Goal: Task Accomplishment & Management: Manage account settings

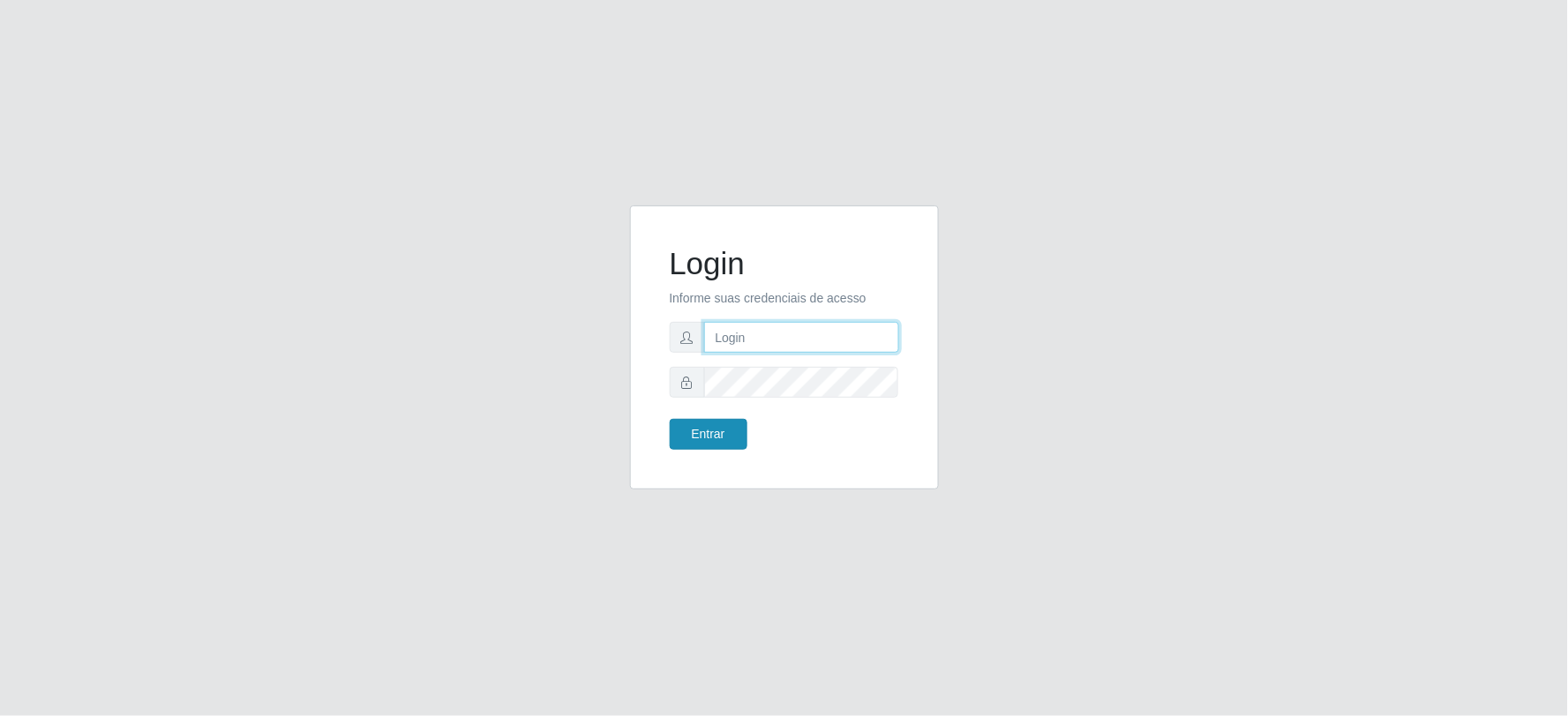
type input "Juvencio.chacon@superfacil.com.br"
click at [703, 434] on button "Entrar" at bounding box center [708, 434] width 77 height 31
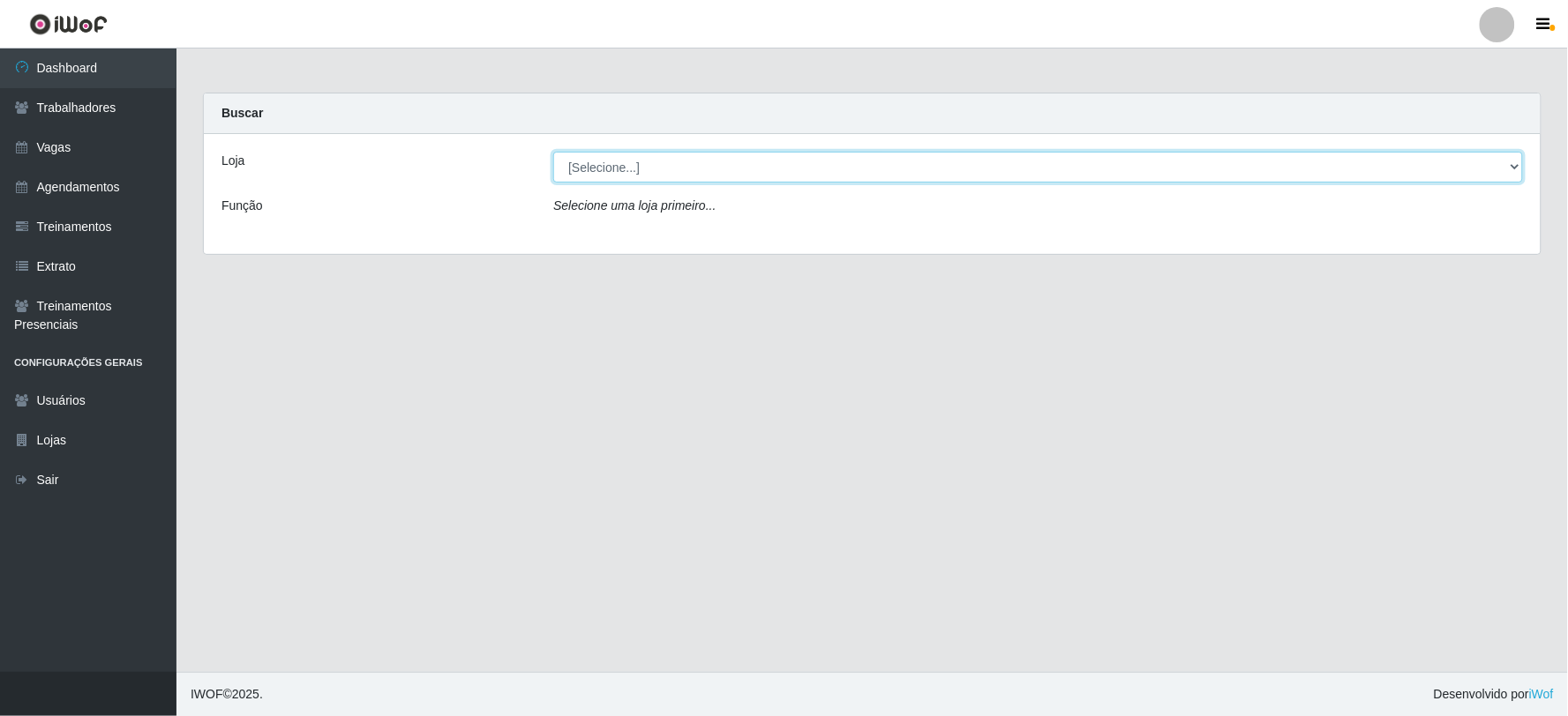
click at [645, 163] on select "[Selecione...] SuperFácil Atacado - Vale do Sol" at bounding box center [1038, 167] width 969 height 31
select select "502"
click at [553, 152] on select "[Selecione...] SuperFácil Atacado - Vale do Sol" at bounding box center [1038, 167] width 969 height 31
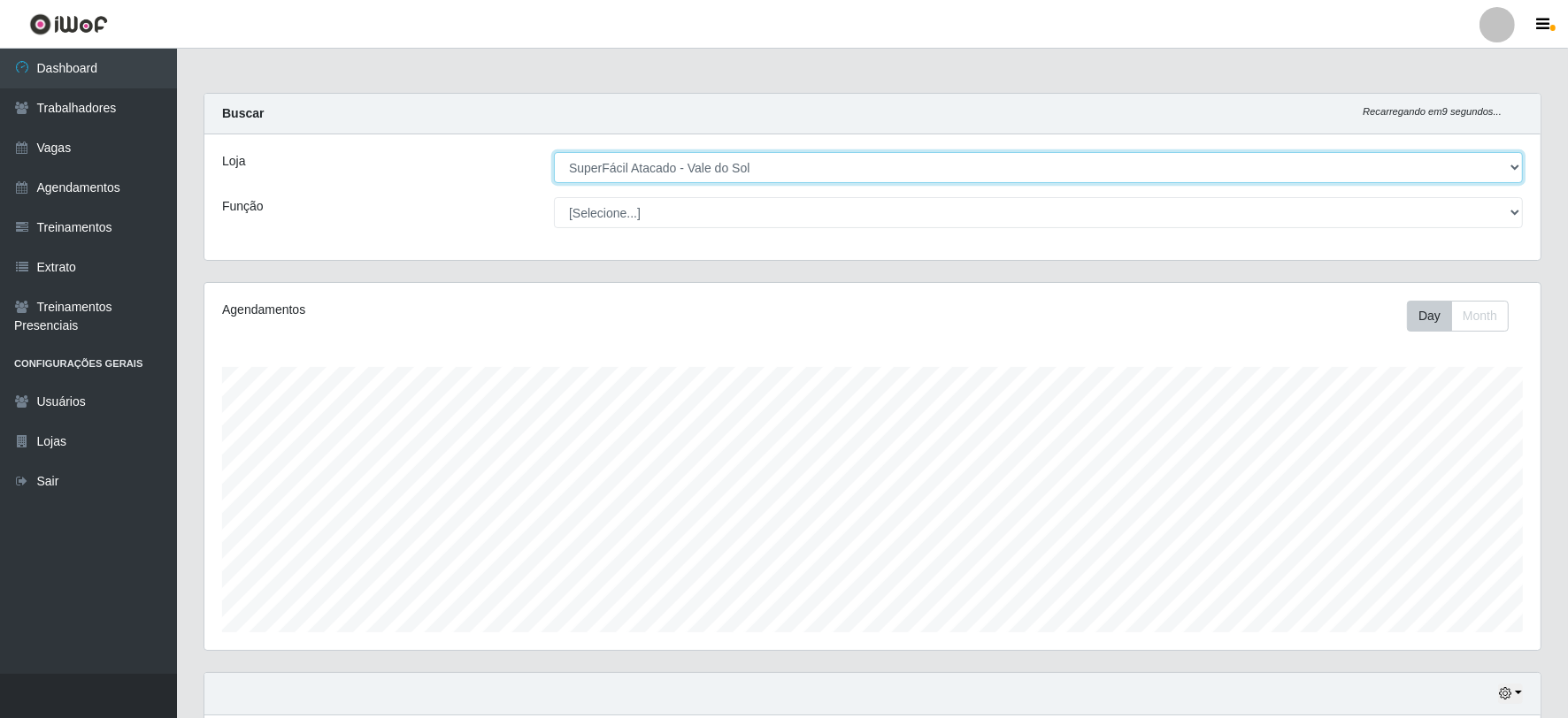
click at [710, 160] on select "[Selecione...] SuperFácil Atacado - Vale do Sol" at bounding box center [1038, 167] width 969 height 31
click at [554, 152] on select "[Selecione...] SuperFácil Atacado - Vale do Sol" at bounding box center [1038, 167] width 969 height 31
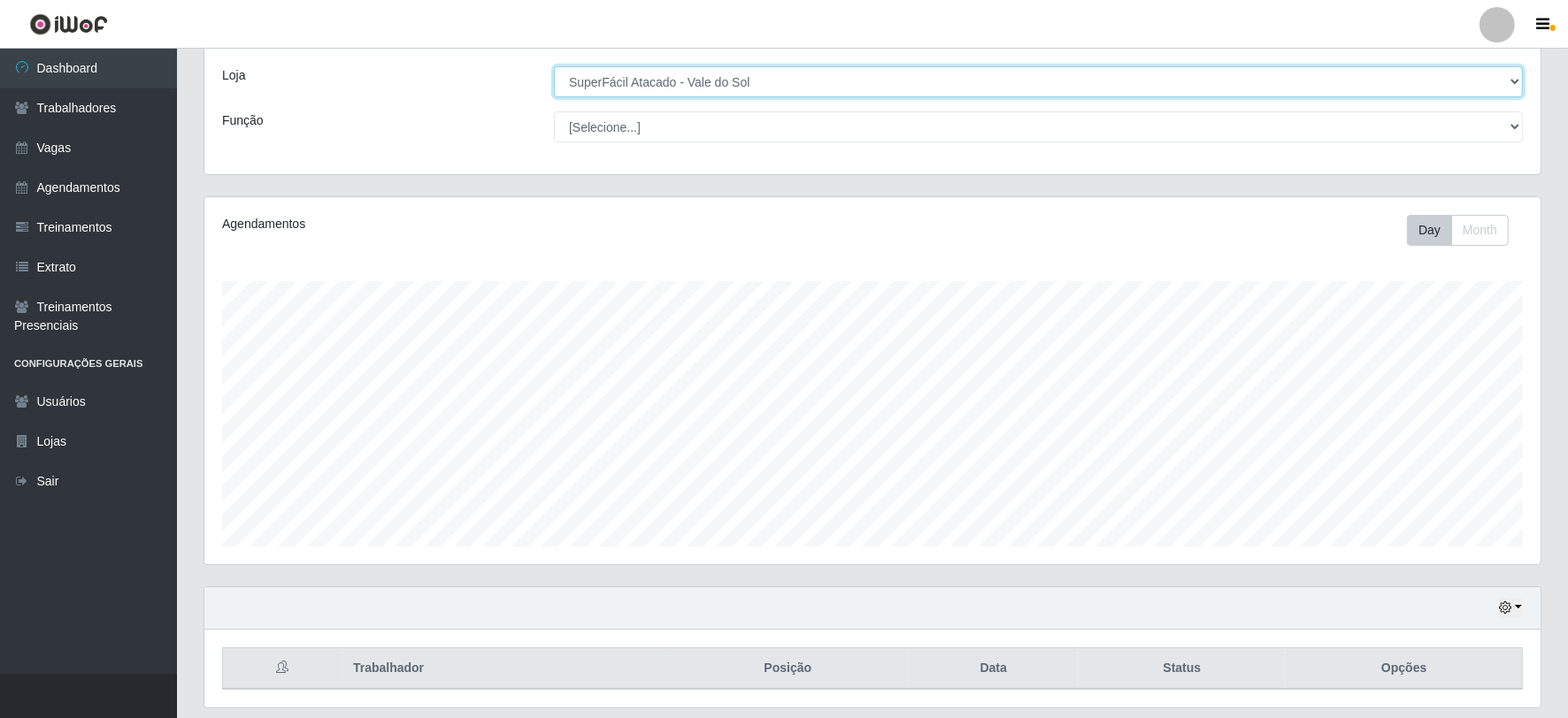
scroll to position [141, 0]
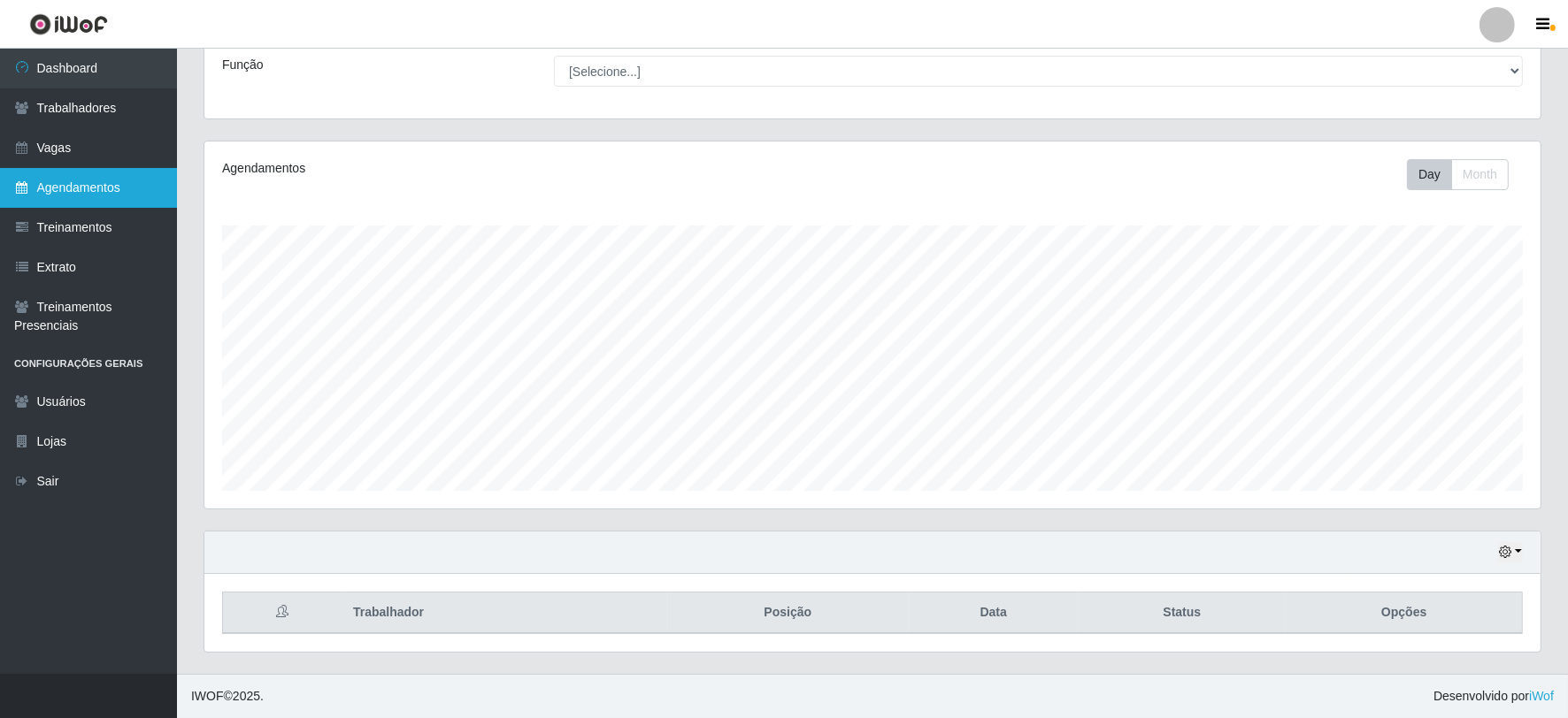
click at [129, 183] on link "Agendamentos" at bounding box center [88, 188] width 177 height 40
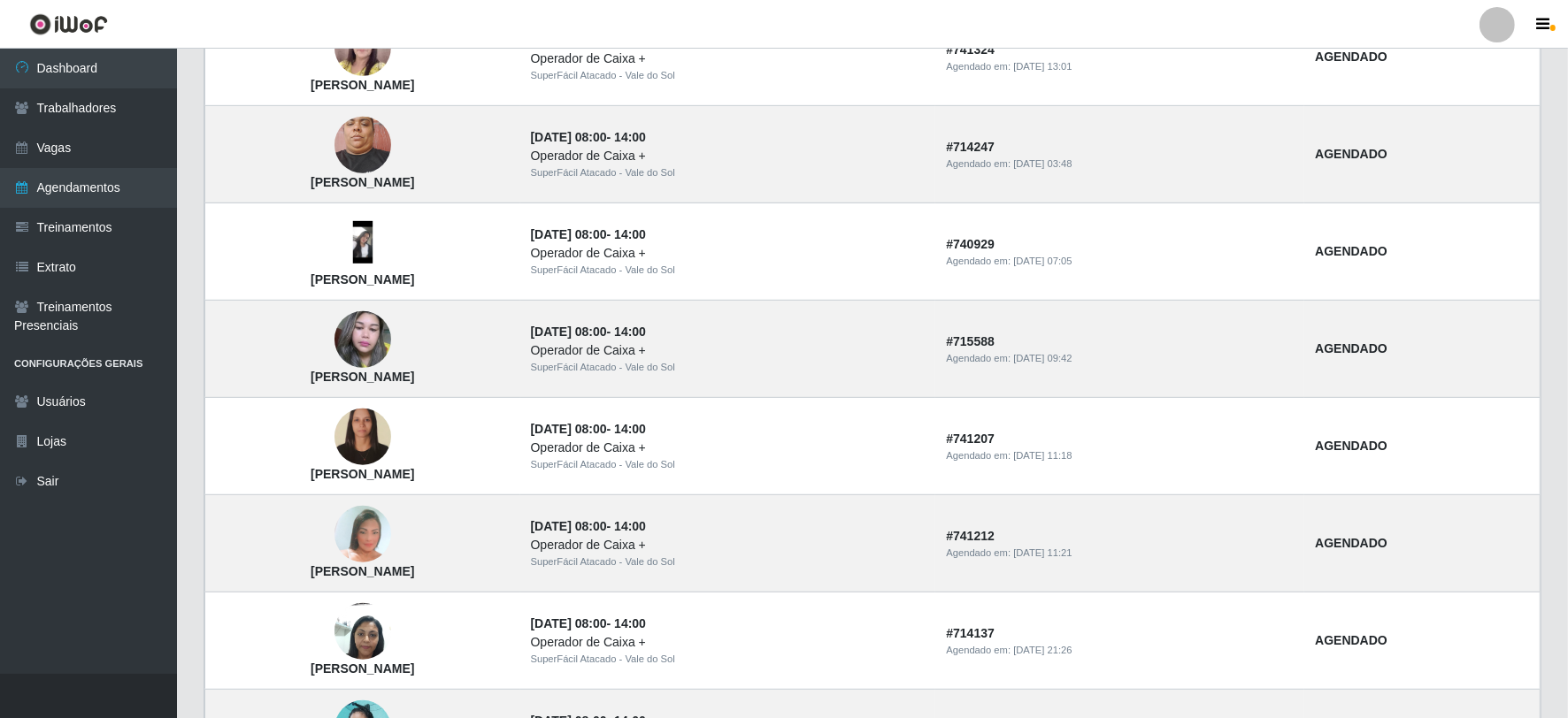
scroll to position [983, 0]
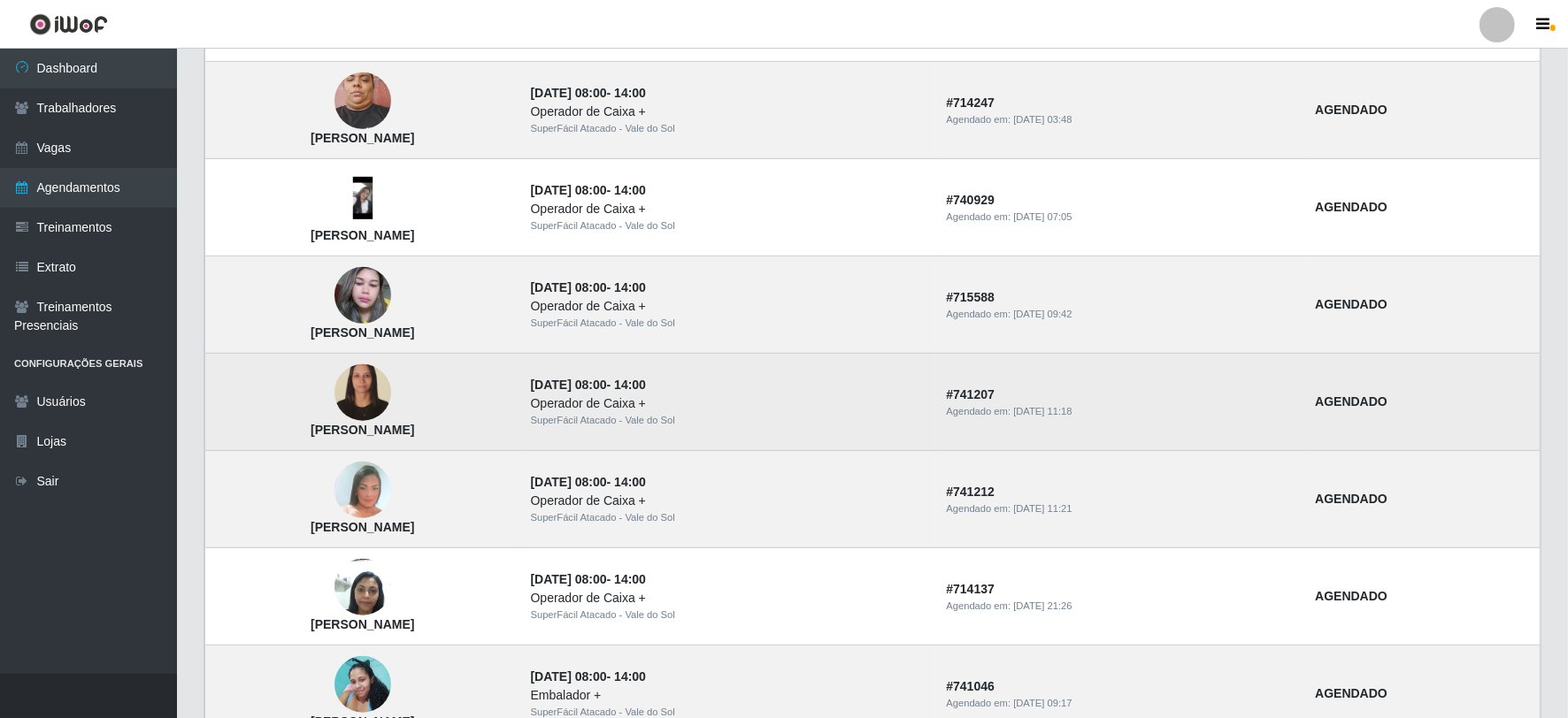
click at [407, 409] on td "[PERSON_NAME]" at bounding box center [363, 403] width 315 height 98
click at [1387, 402] on strong "AGENDADO" at bounding box center [1351, 401] width 73 height 14
click at [1076, 392] on td "# 741207 Agendado em: 13/09/2025, 11:18" at bounding box center [1120, 403] width 369 height 98
click at [391, 400] on img at bounding box center [363, 393] width 56 height 76
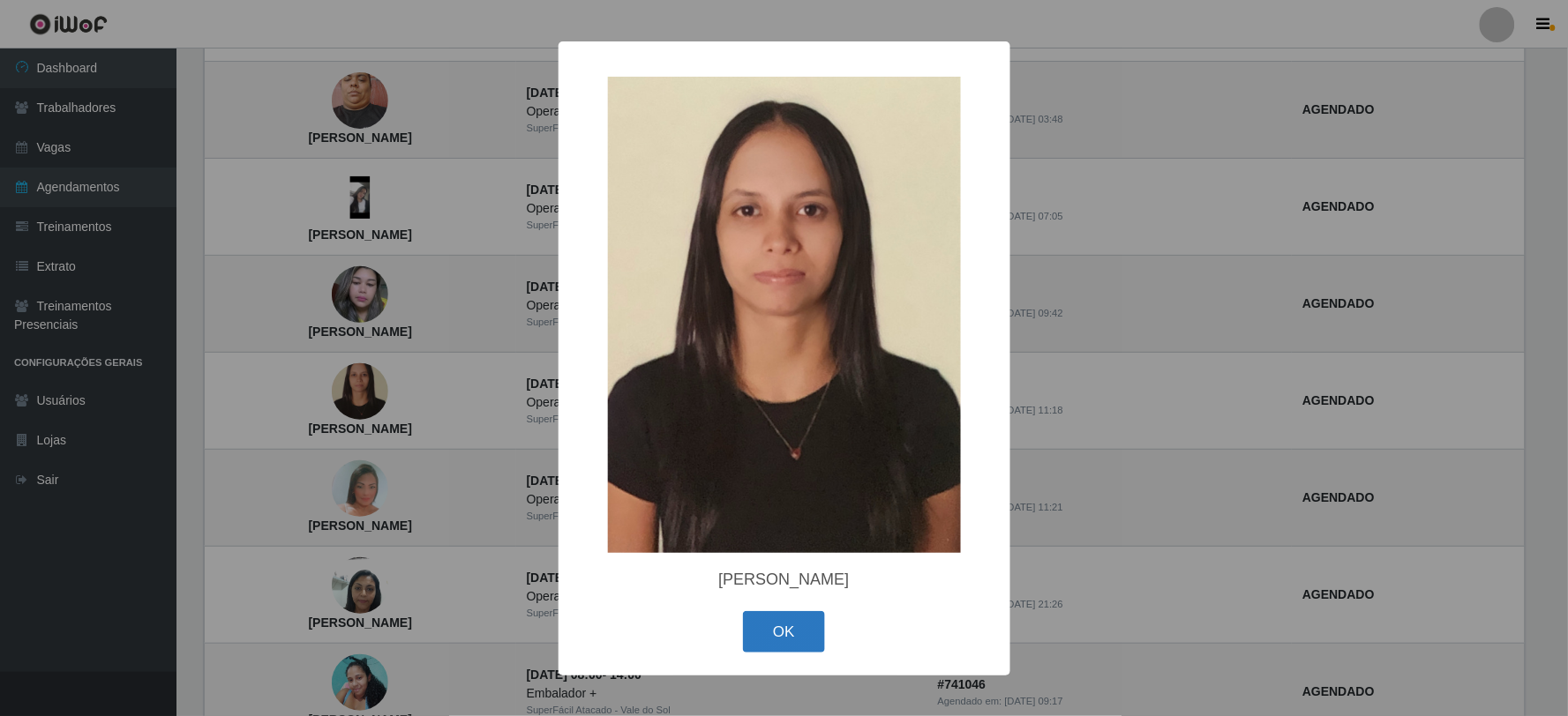
click at [785, 627] on button "OK" at bounding box center [784, 631] width 82 height 41
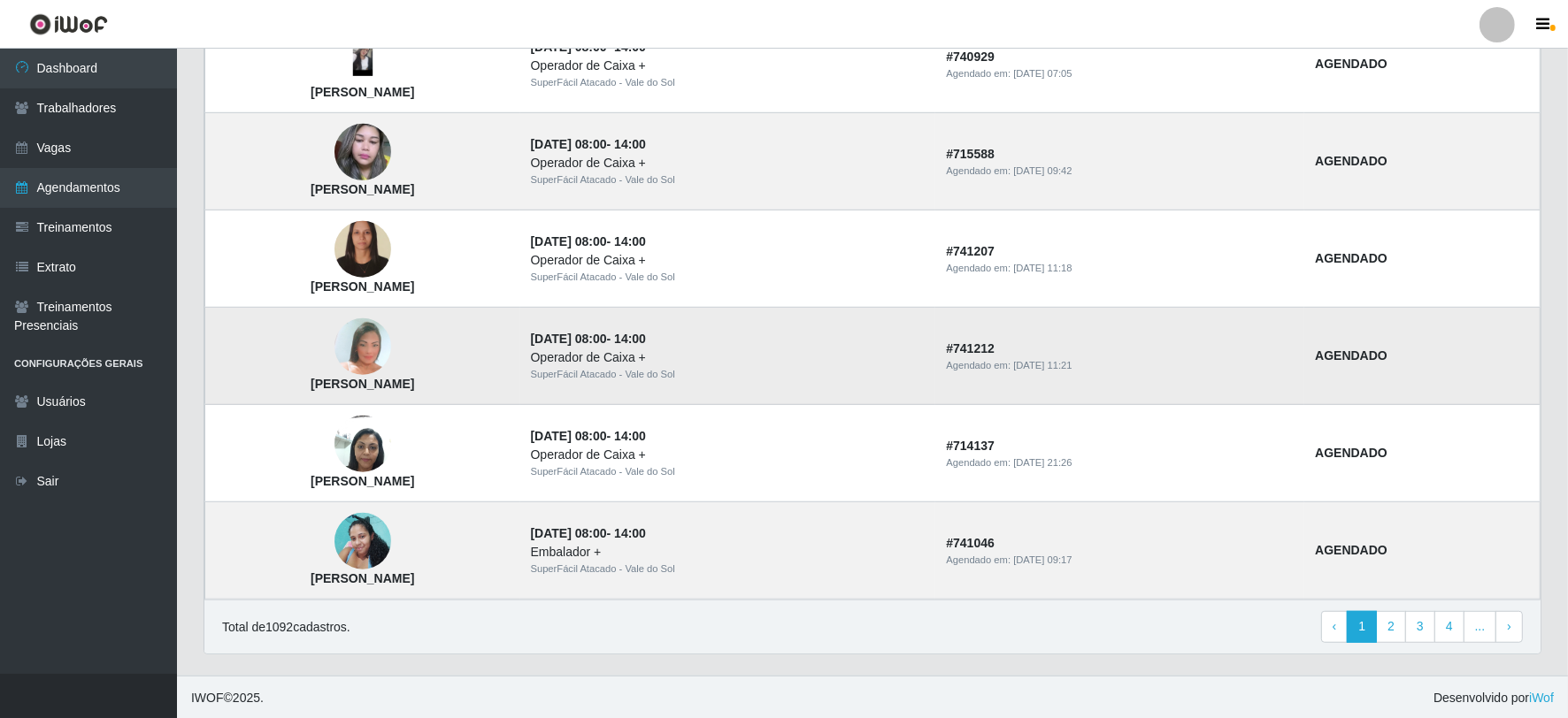
scroll to position [1128, 0]
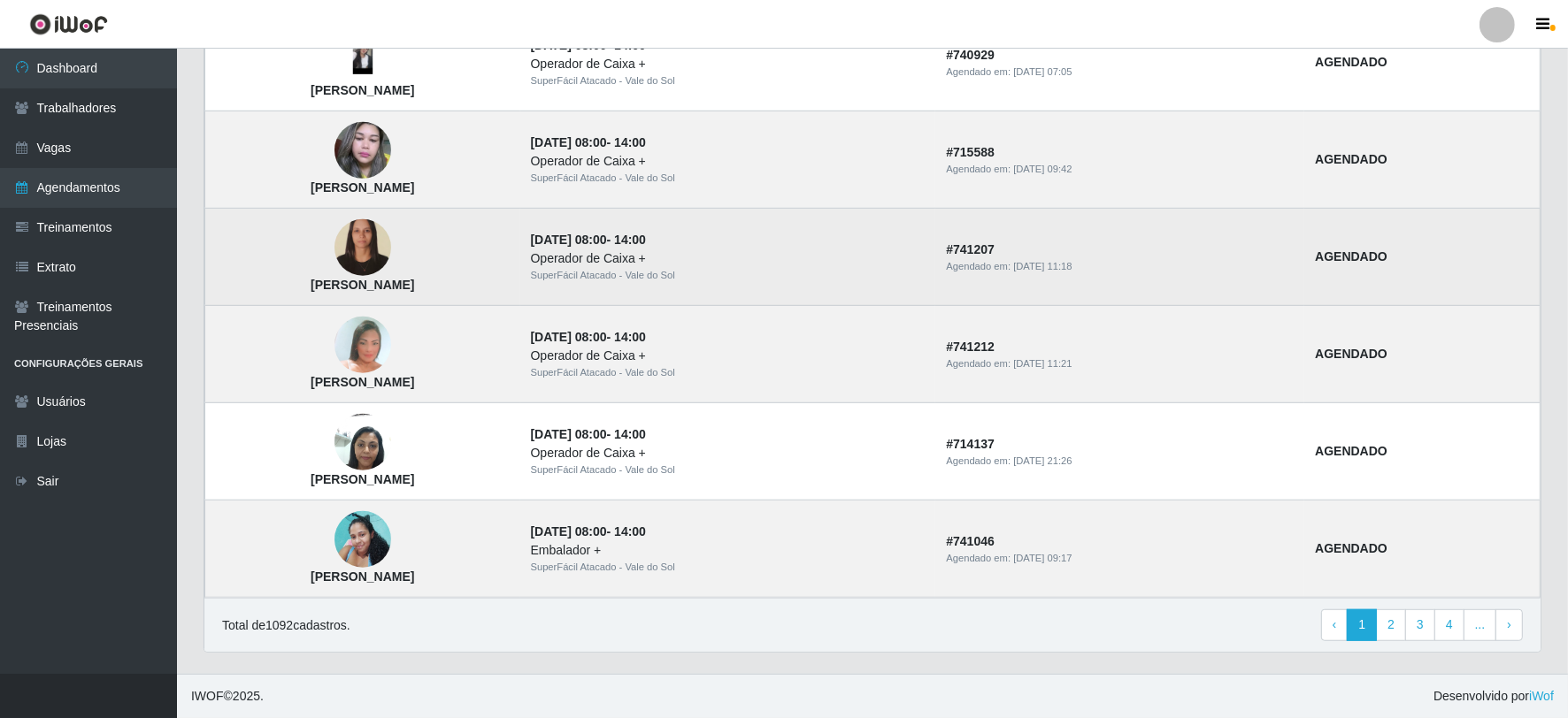
click at [391, 245] on img at bounding box center [363, 248] width 56 height 76
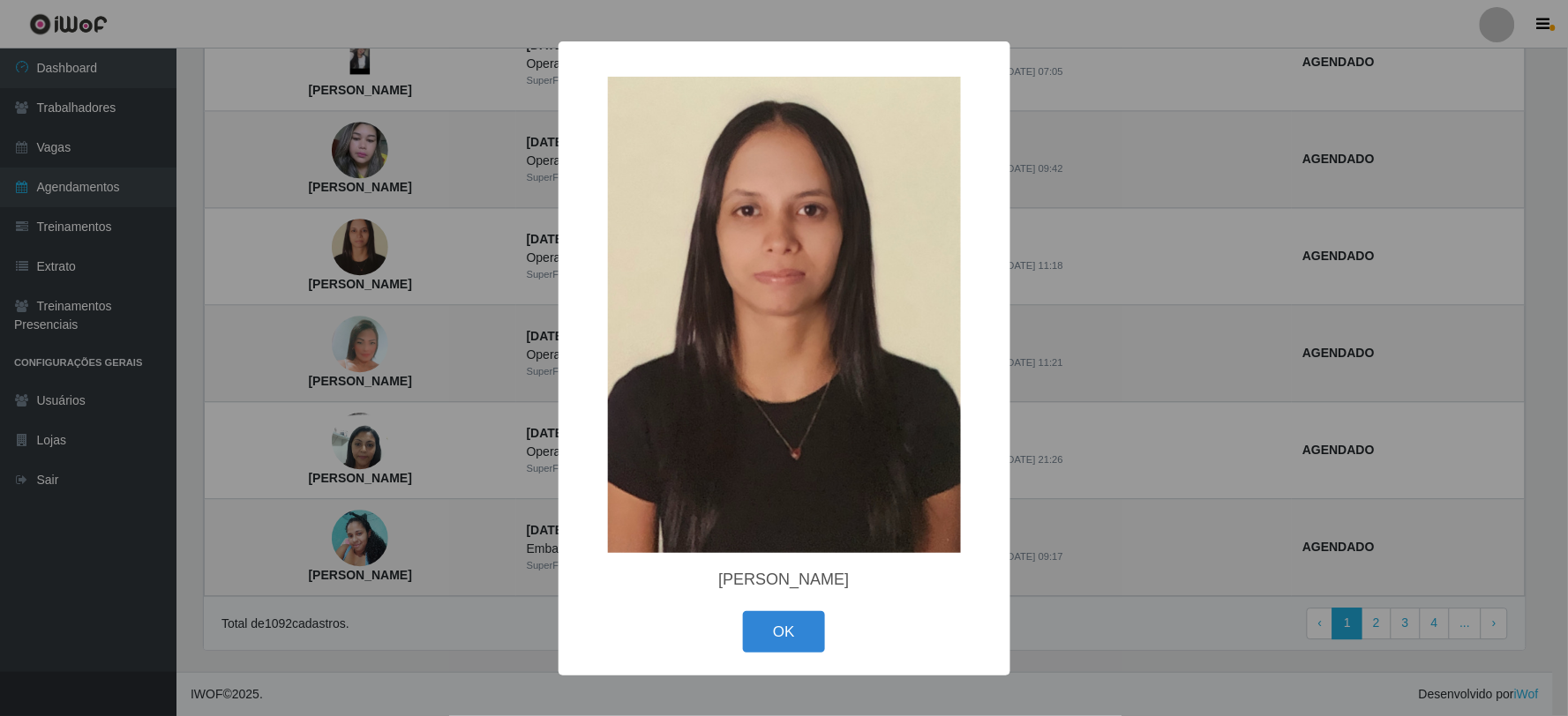
click at [709, 206] on img at bounding box center [784, 315] width 353 height 477
click at [788, 444] on img at bounding box center [784, 315] width 353 height 477
click at [787, 649] on button "OK" at bounding box center [784, 631] width 82 height 41
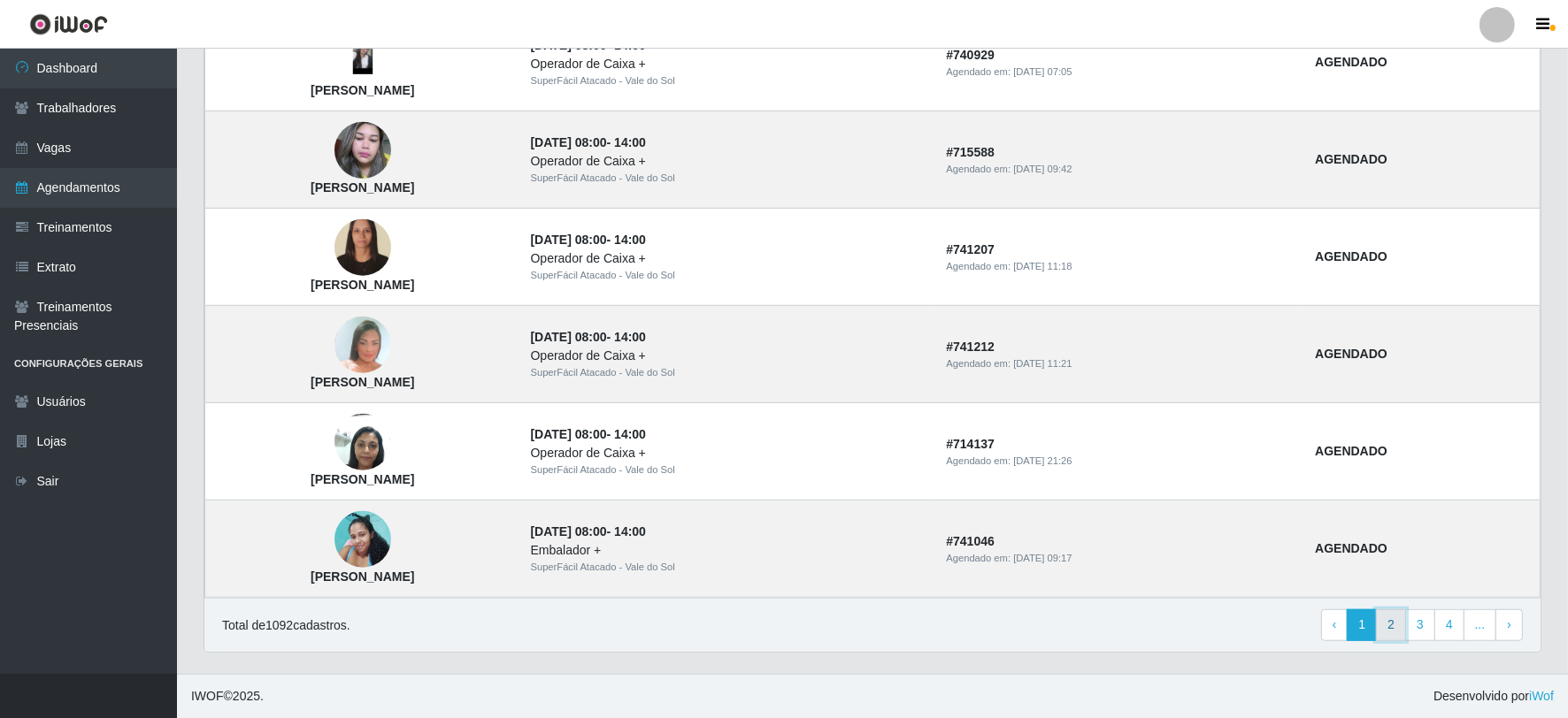
click at [1401, 625] on link "2" at bounding box center [1390, 624] width 30 height 32
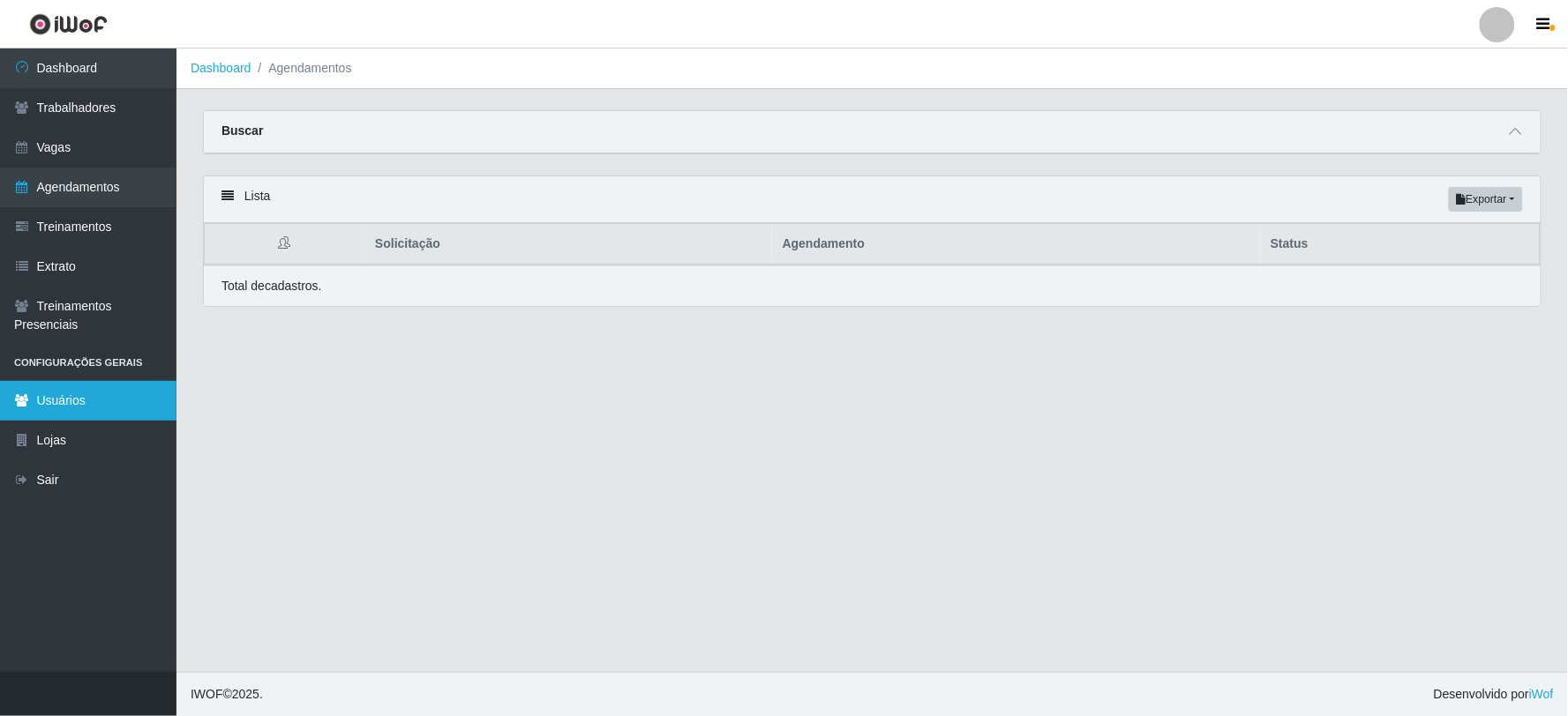
click at [123, 397] on link "Usuários" at bounding box center [88, 401] width 176 height 40
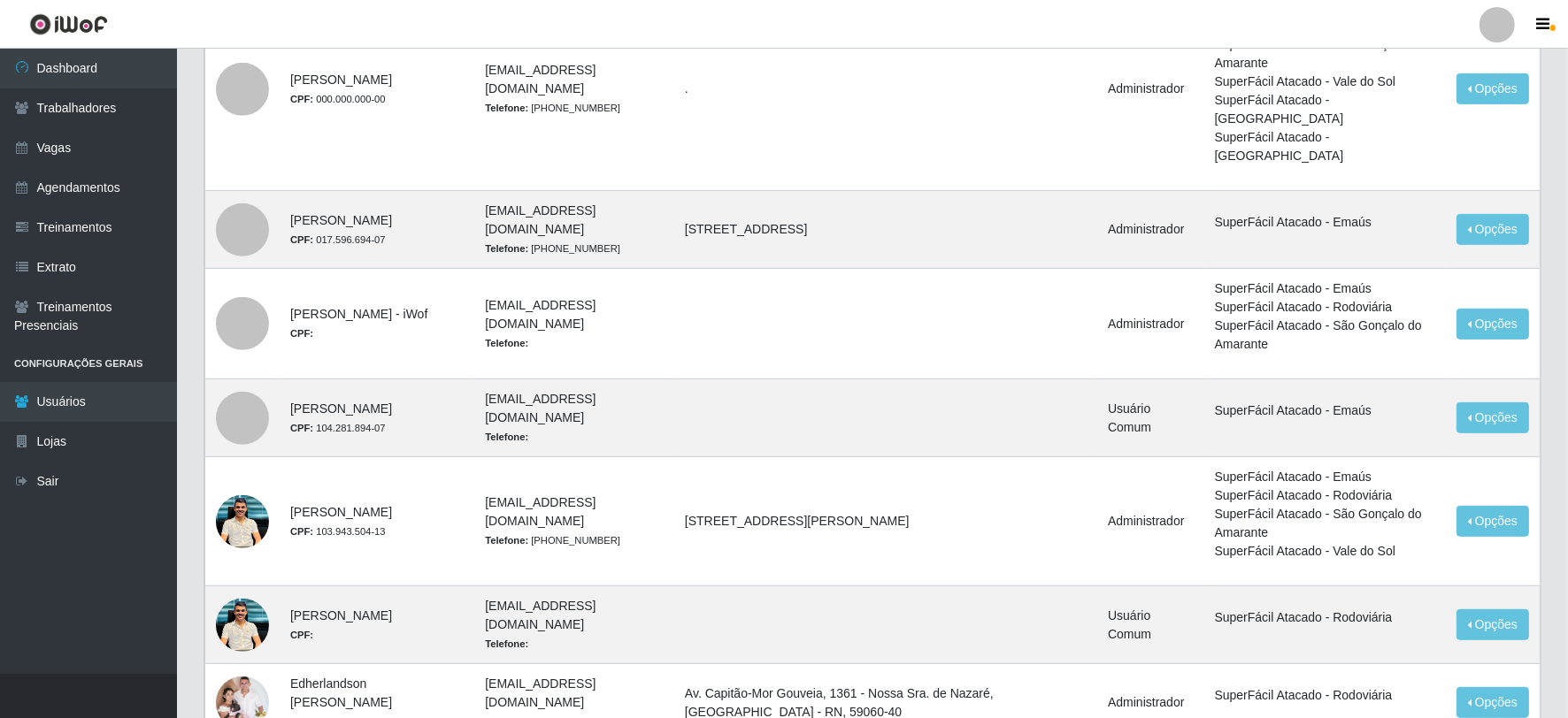
scroll to position [1152, 0]
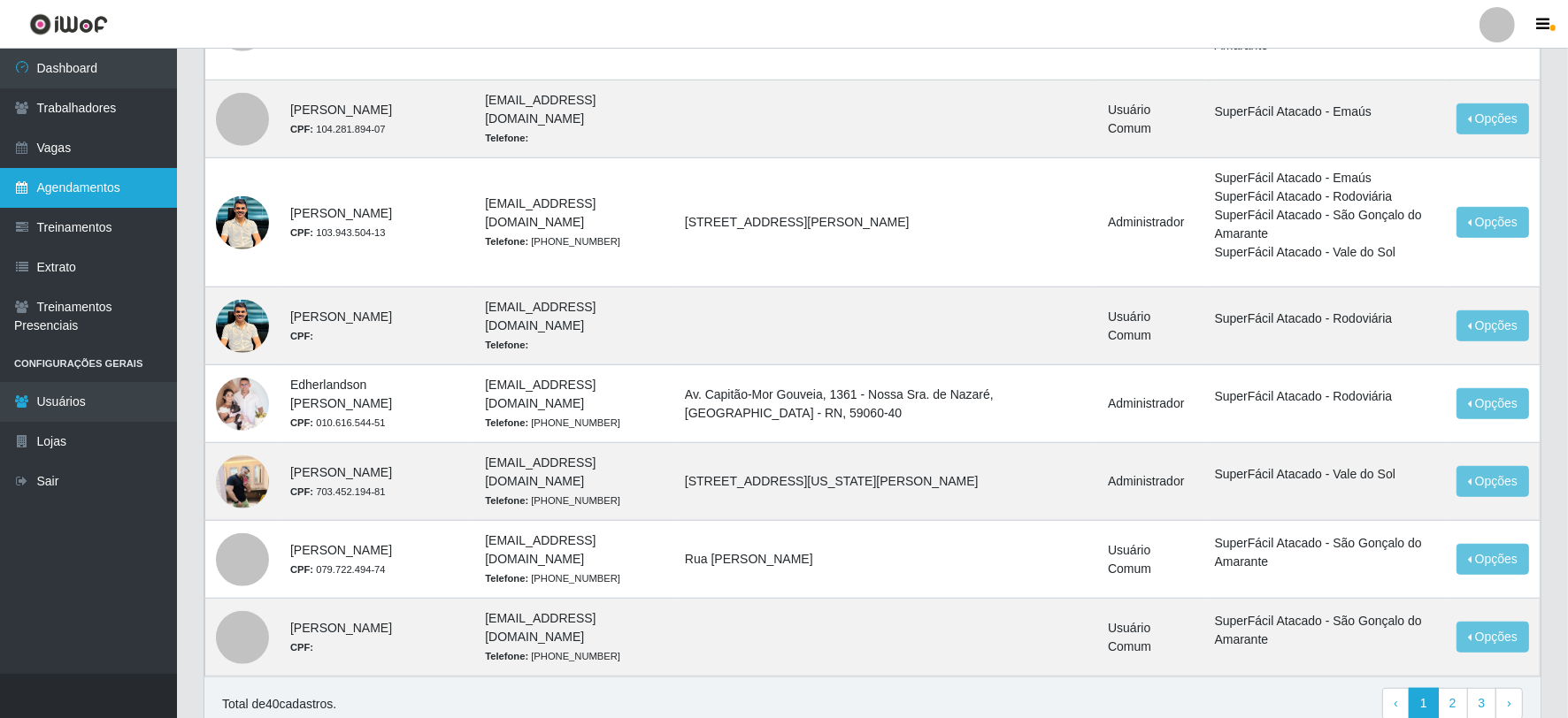
click at [100, 186] on link "Agendamentos" at bounding box center [88, 188] width 177 height 40
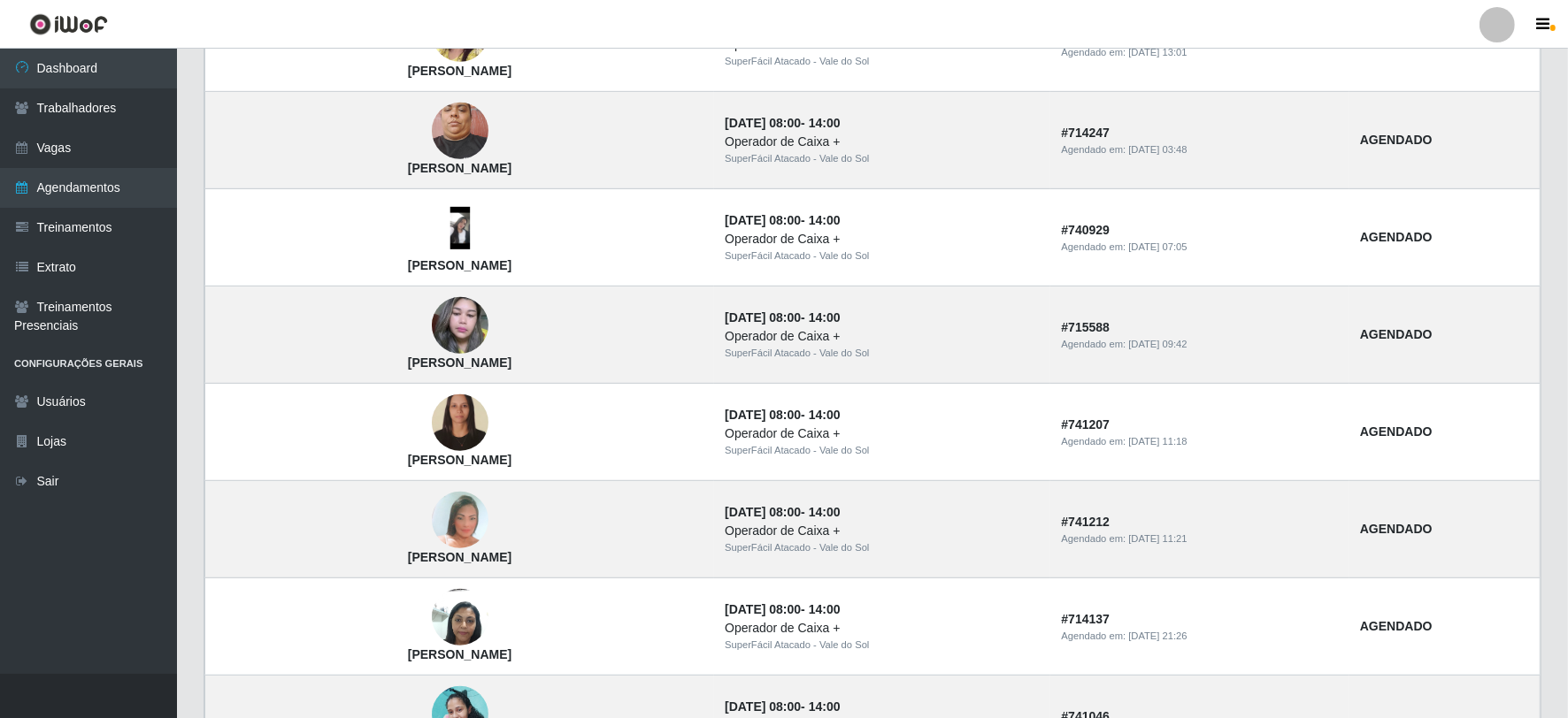
scroll to position [1128, 0]
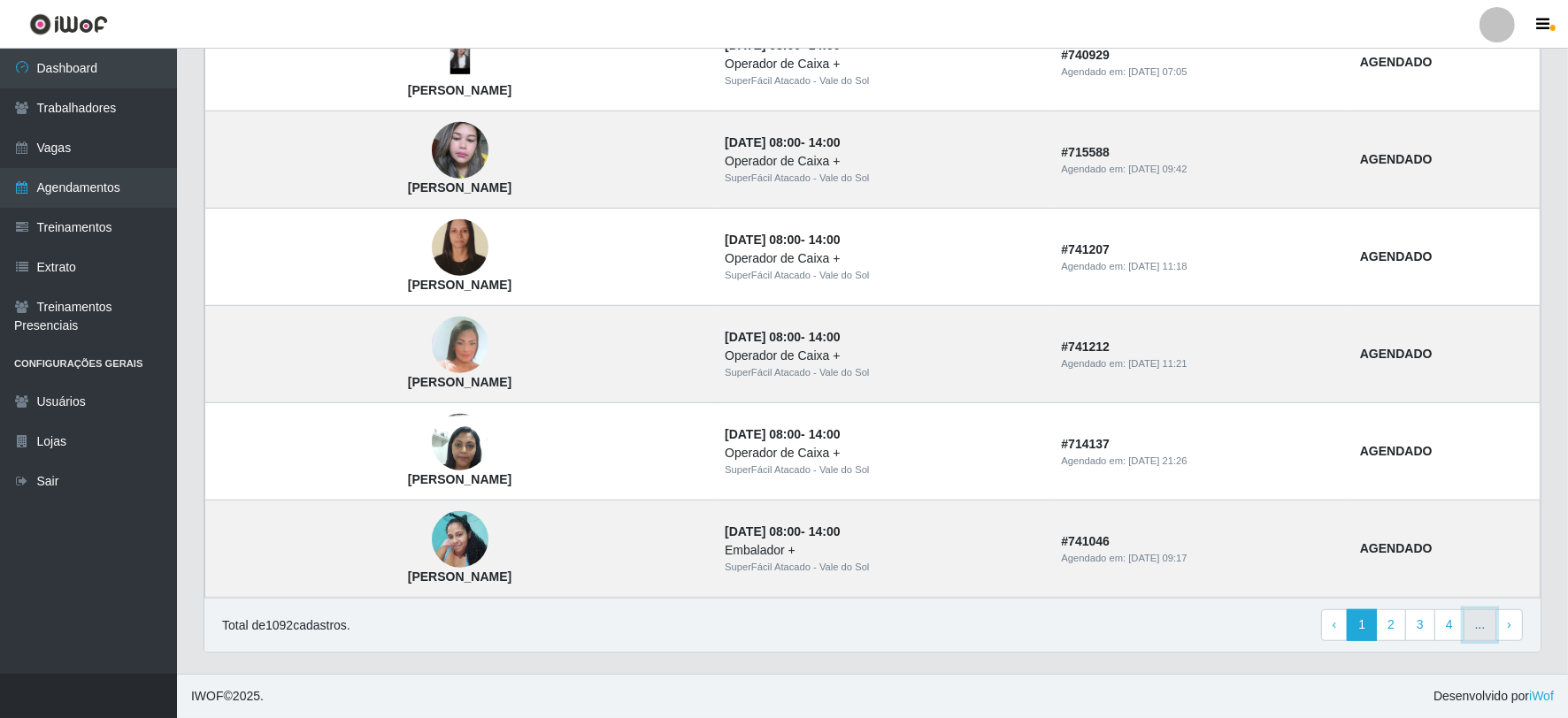
click at [1471, 630] on link "..." at bounding box center [1480, 624] width 33 height 32
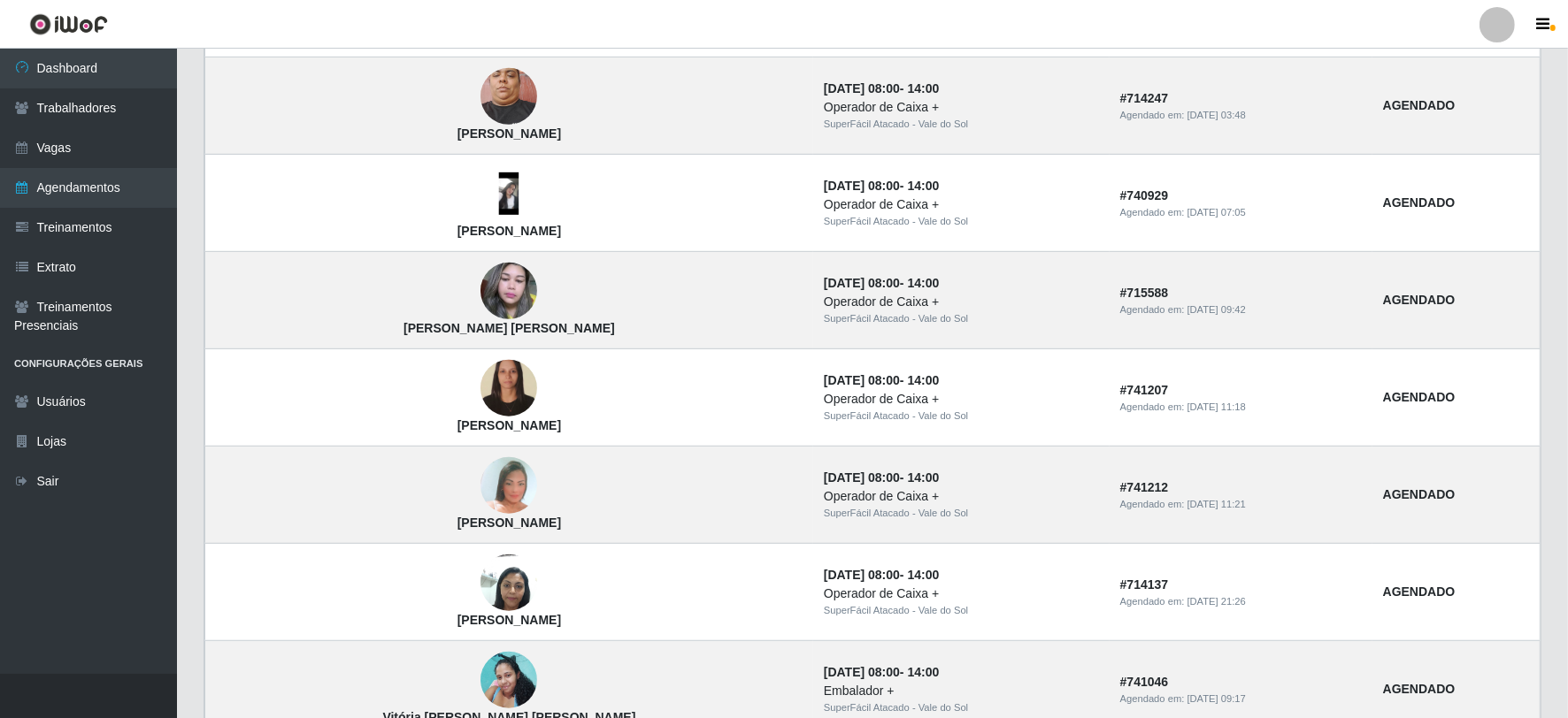
scroll to position [1128, 0]
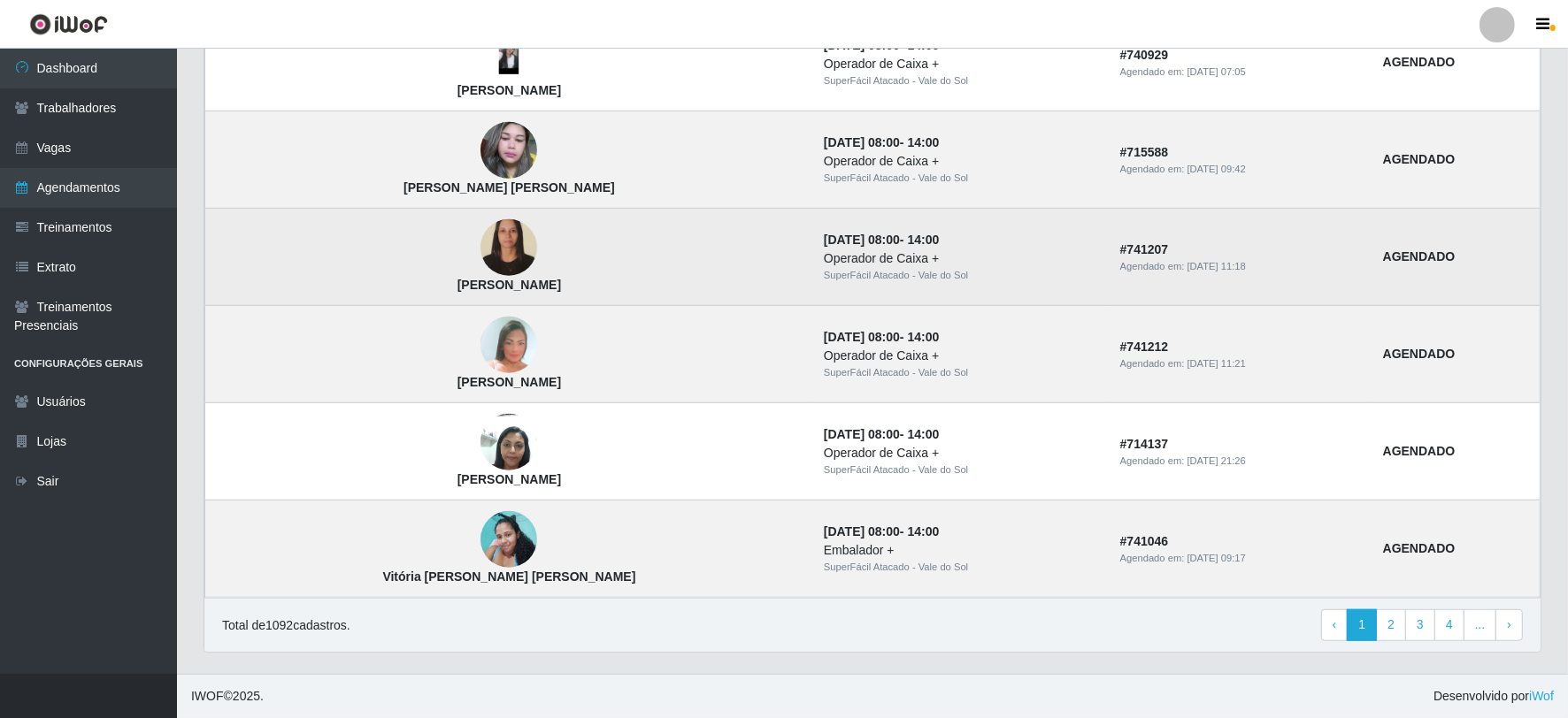
click at [460, 233] on td "[PERSON_NAME]" at bounding box center [509, 257] width 607 height 98
click at [480, 248] on img at bounding box center [508, 248] width 56 height 76
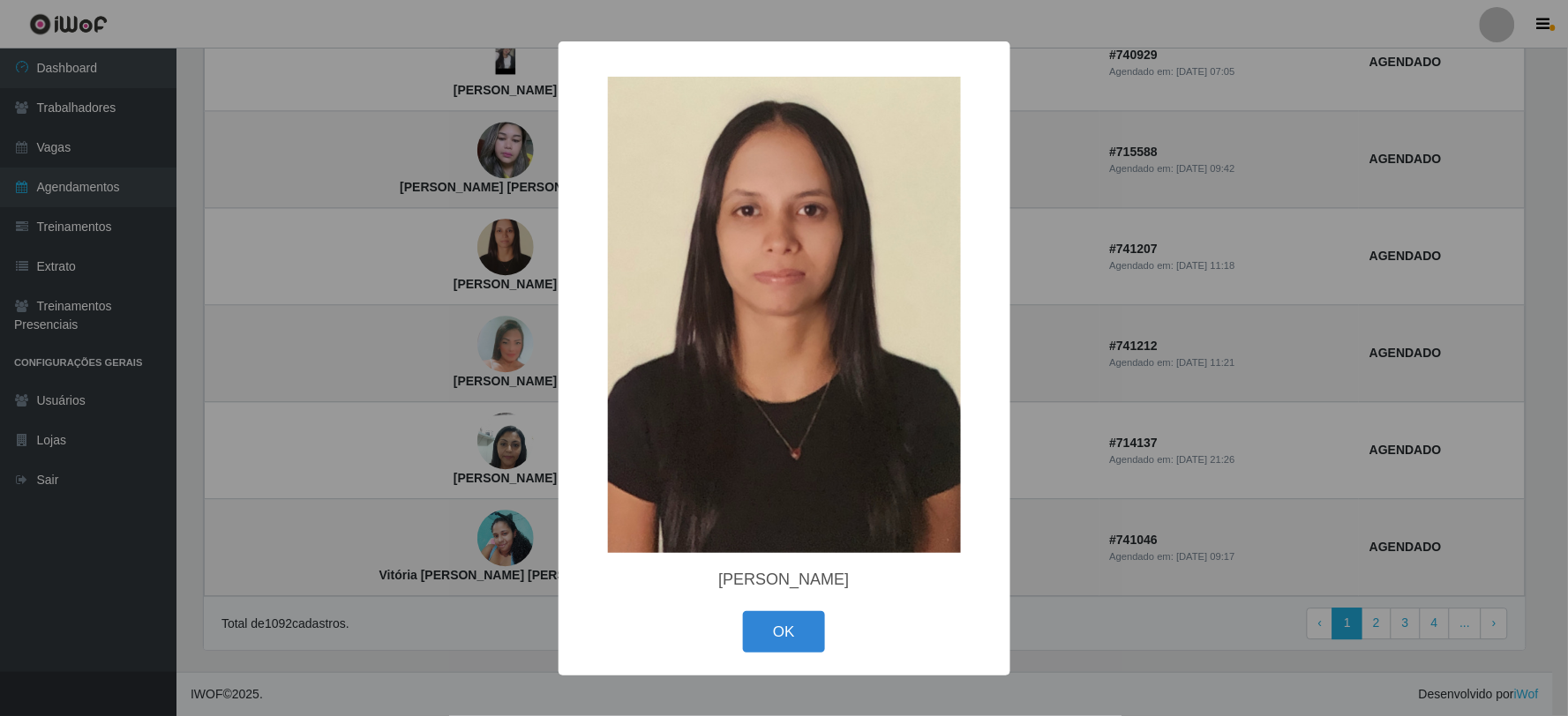
click at [774, 339] on img at bounding box center [784, 315] width 353 height 477
click at [808, 628] on button "OK" at bounding box center [784, 631] width 82 height 41
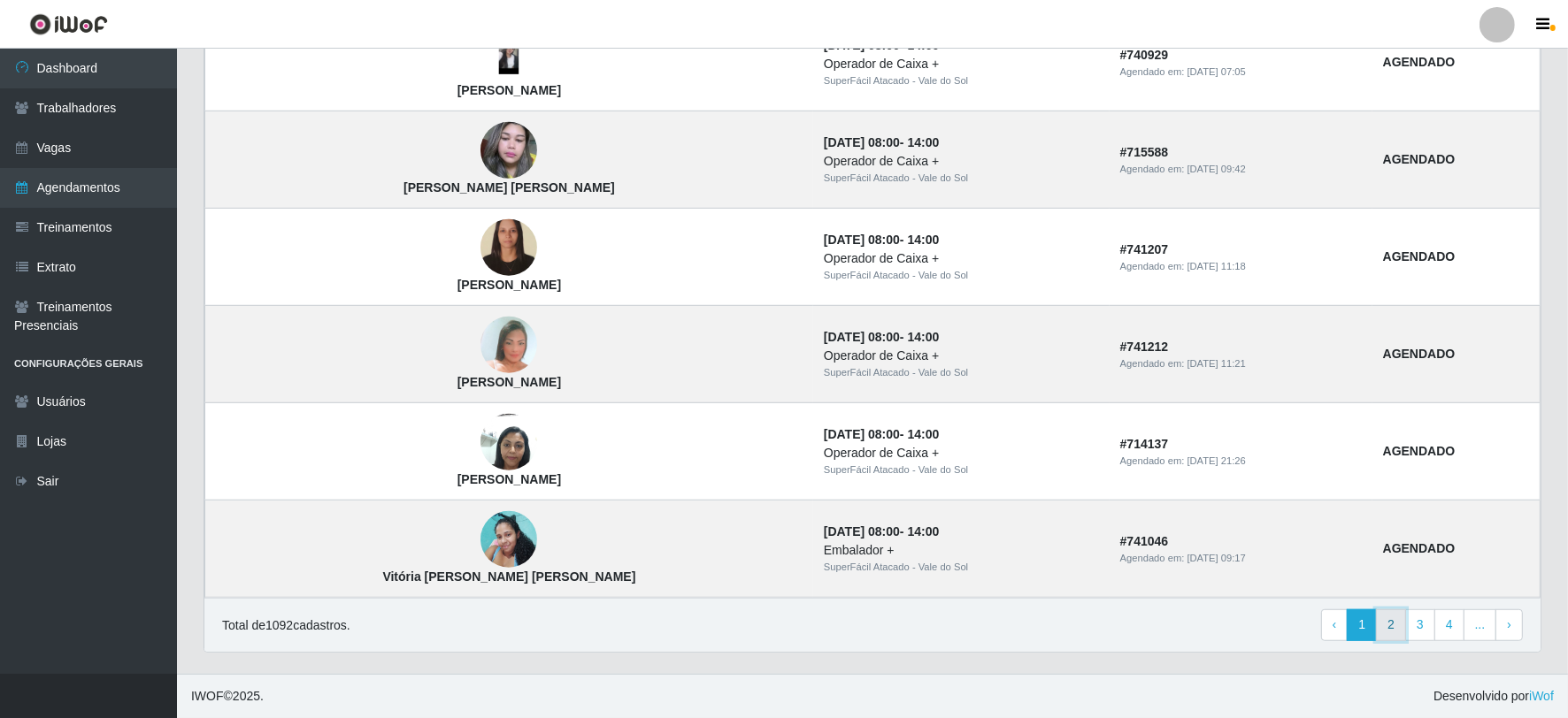
click at [1395, 622] on link "2" at bounding box center [1390, 624] width 30 height 32
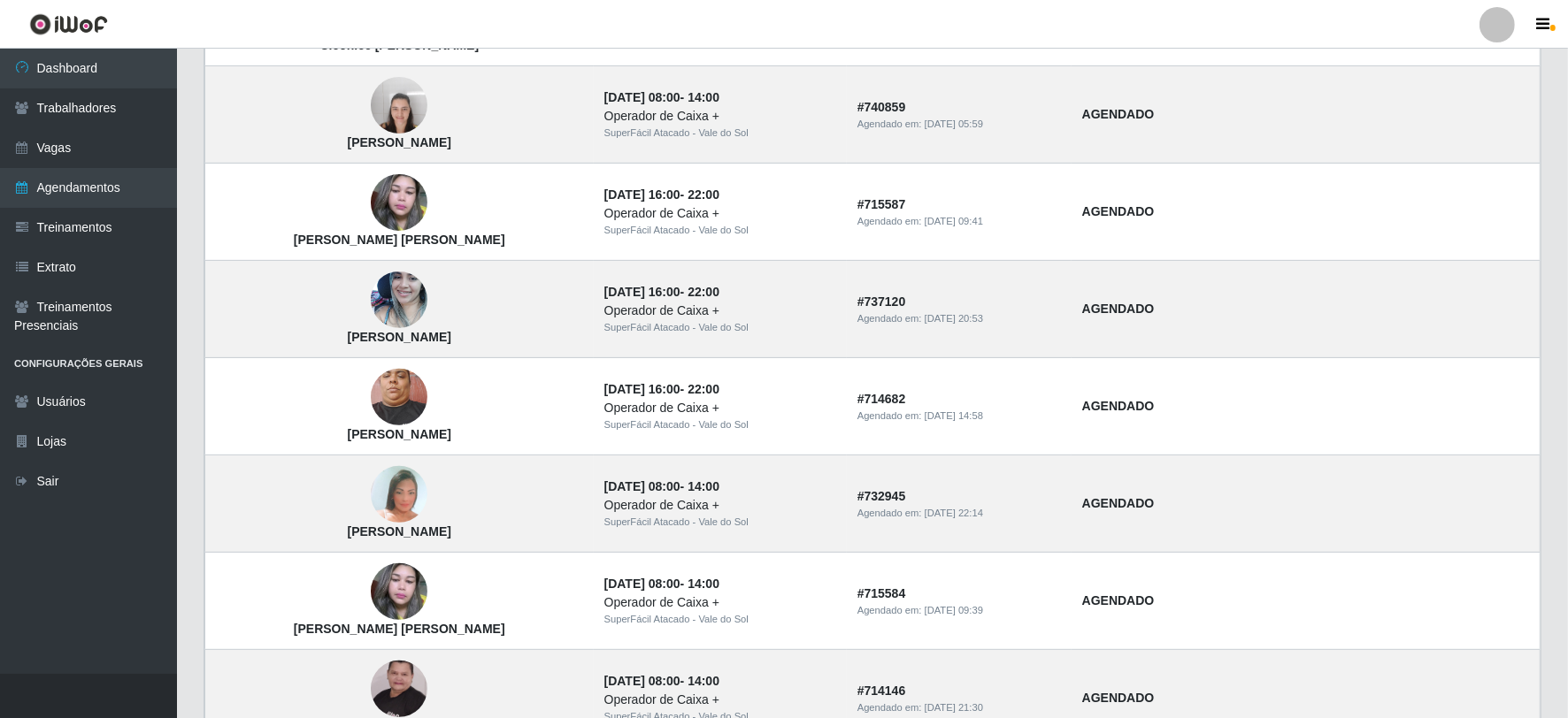
scroll to position [1128, 0]
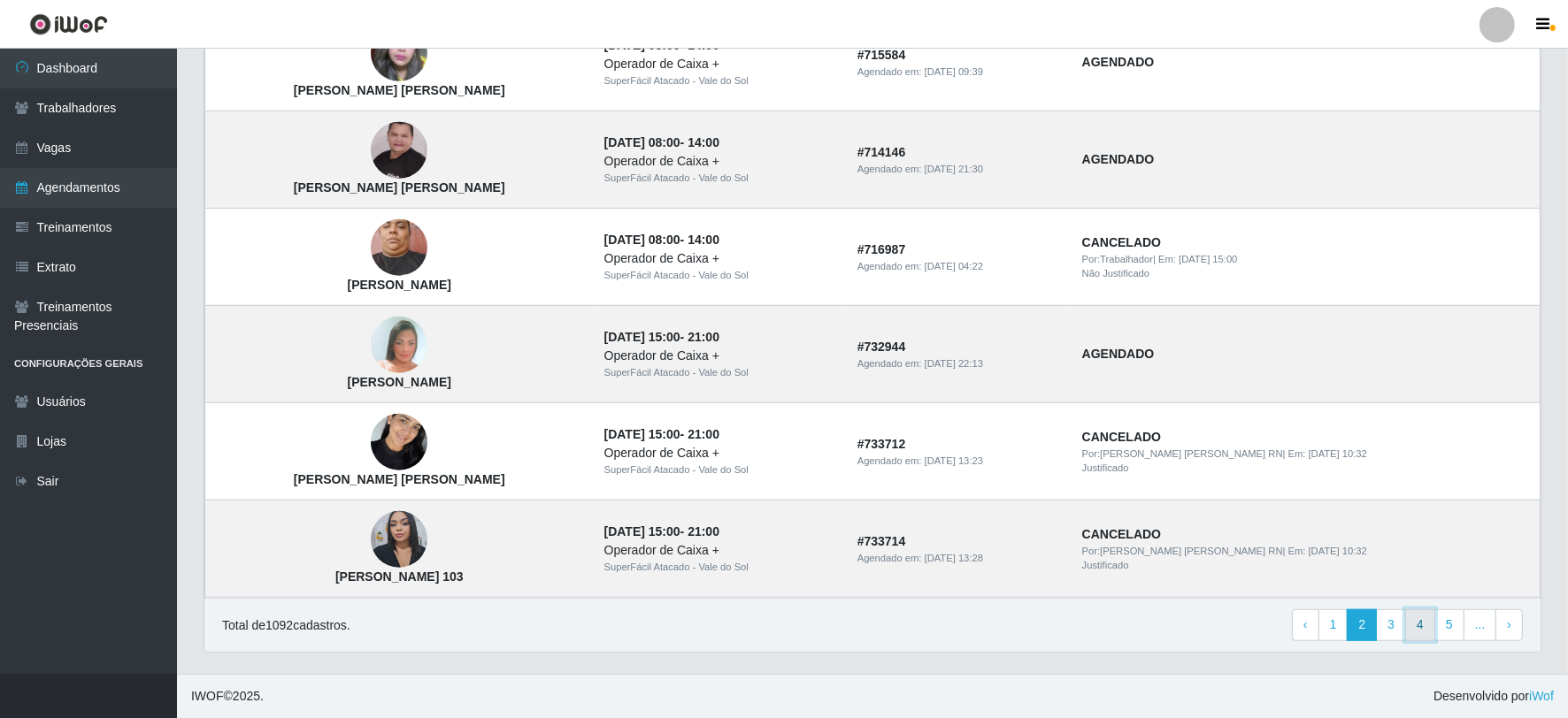
click at [1419, 629] on link "4" at bounding box center [1420, 624] width 30 height 32
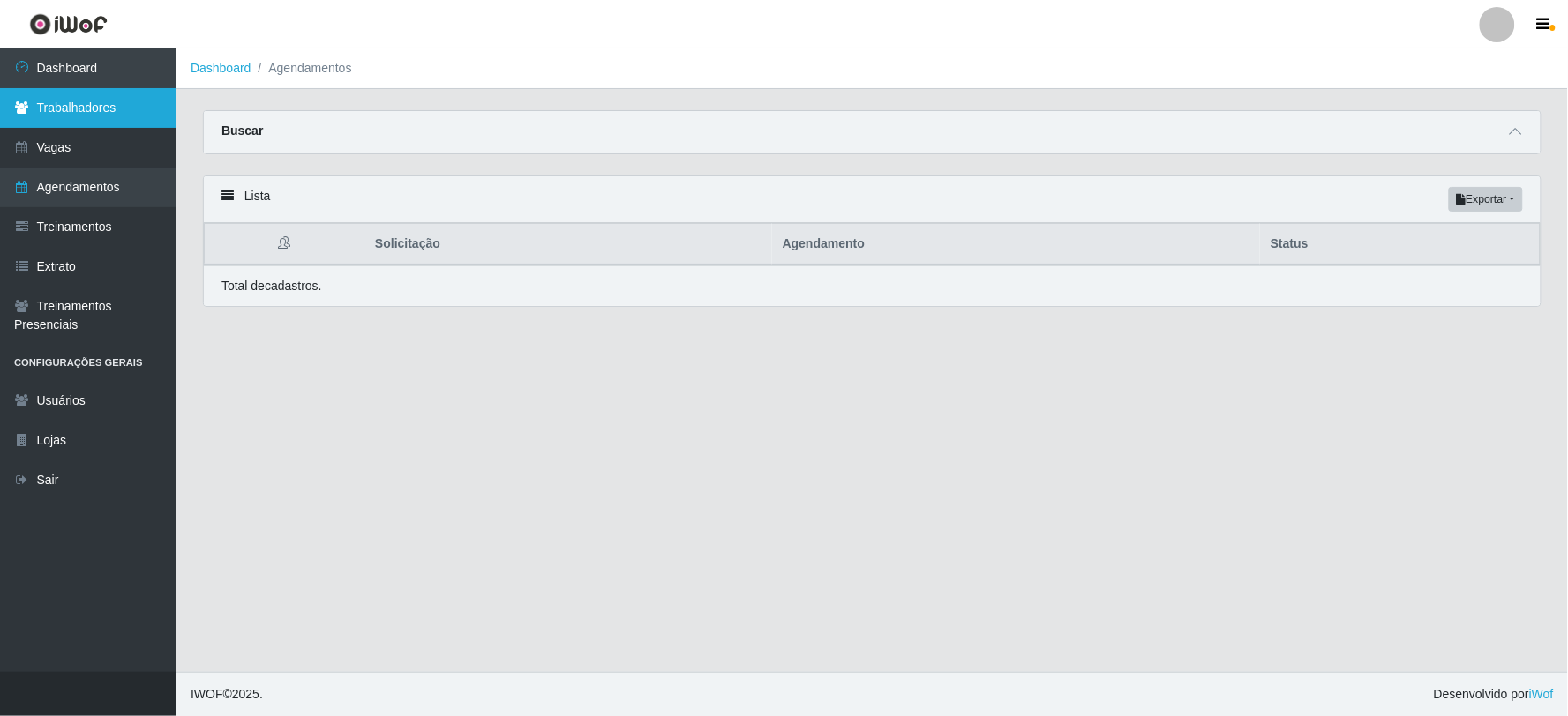
click at [52, 112] on link "Trabalhadores" at bounding box center [88, 108] width 176 height 40
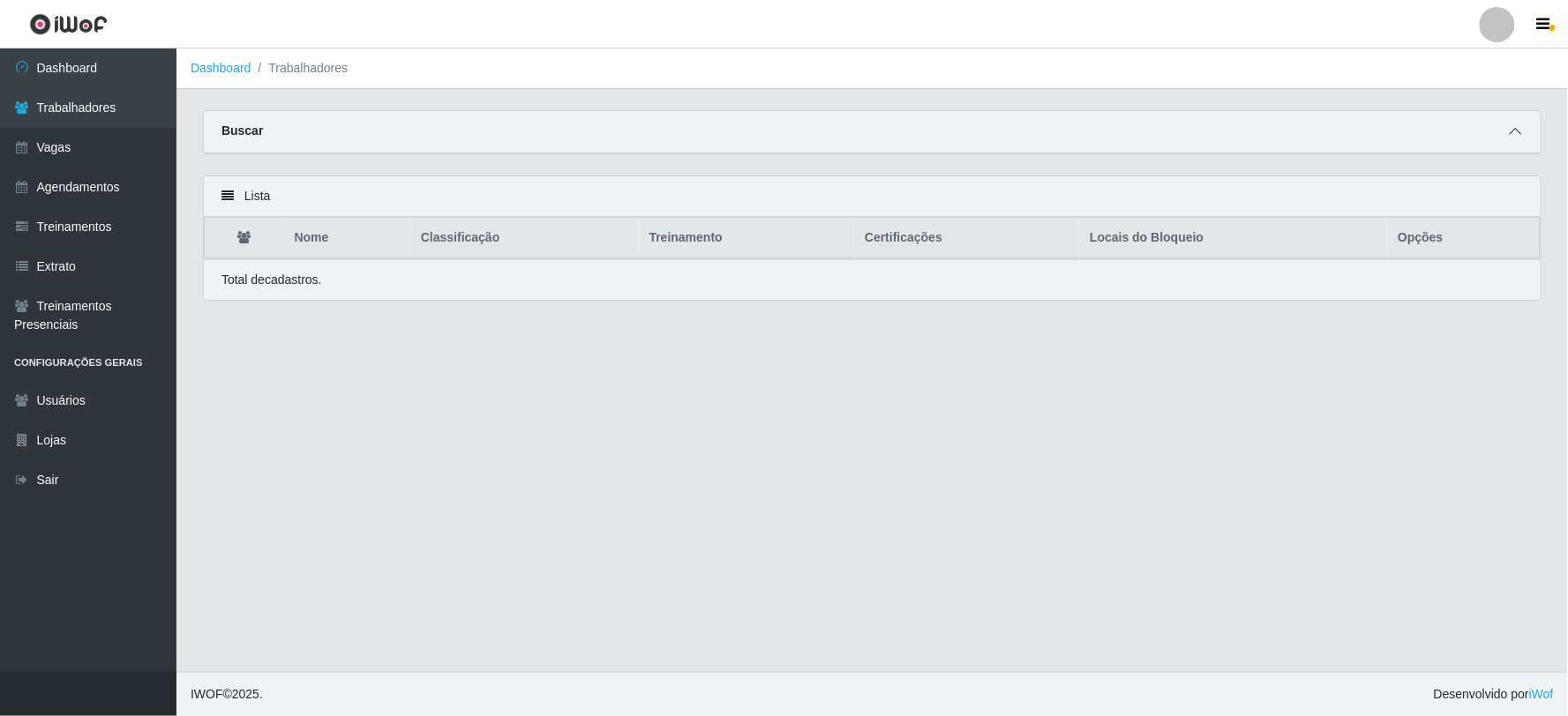
click at [1512, 125] on icon at bounding box center [1515, 131] width 12 height 12
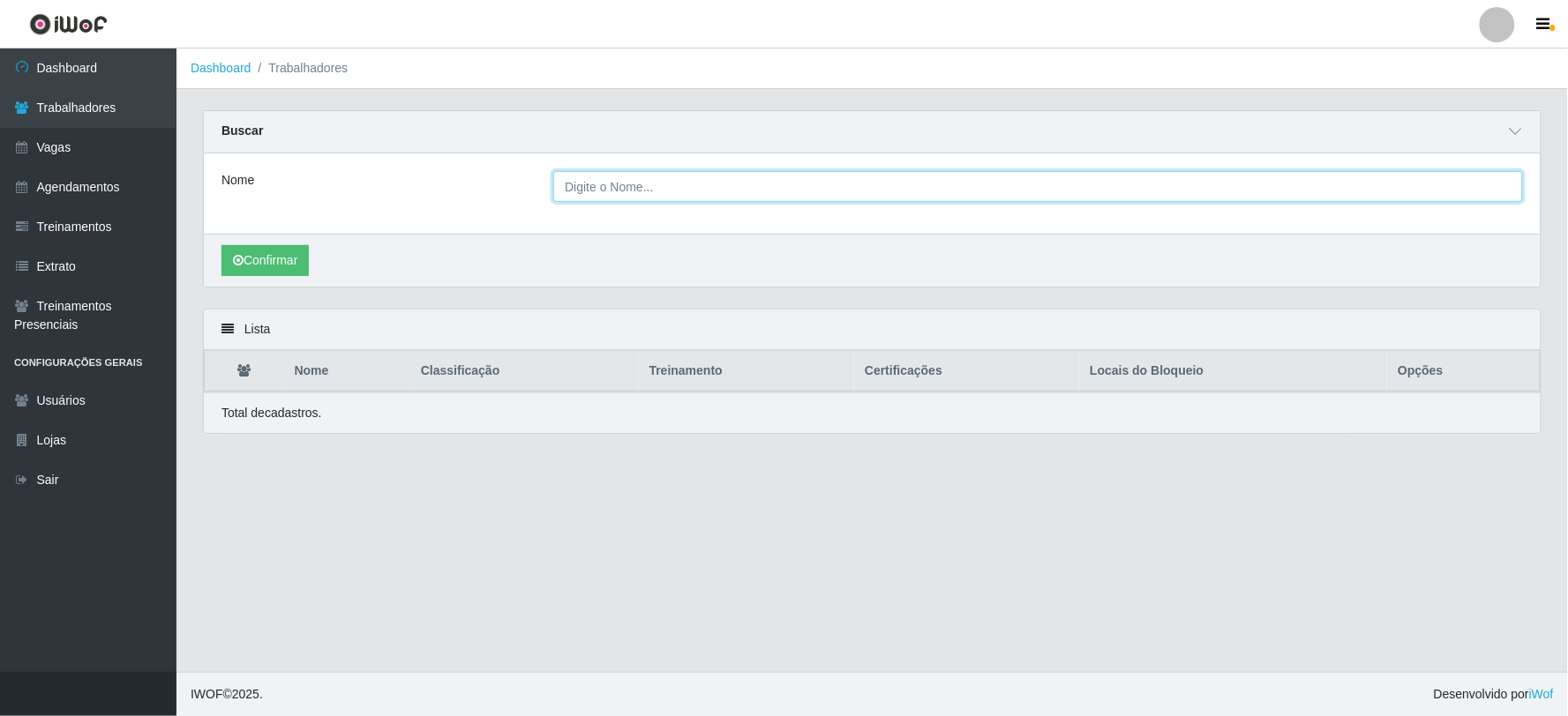
click at [630, 200] on input "Nome" at bounding box center [1038, 186] width 969 height 31
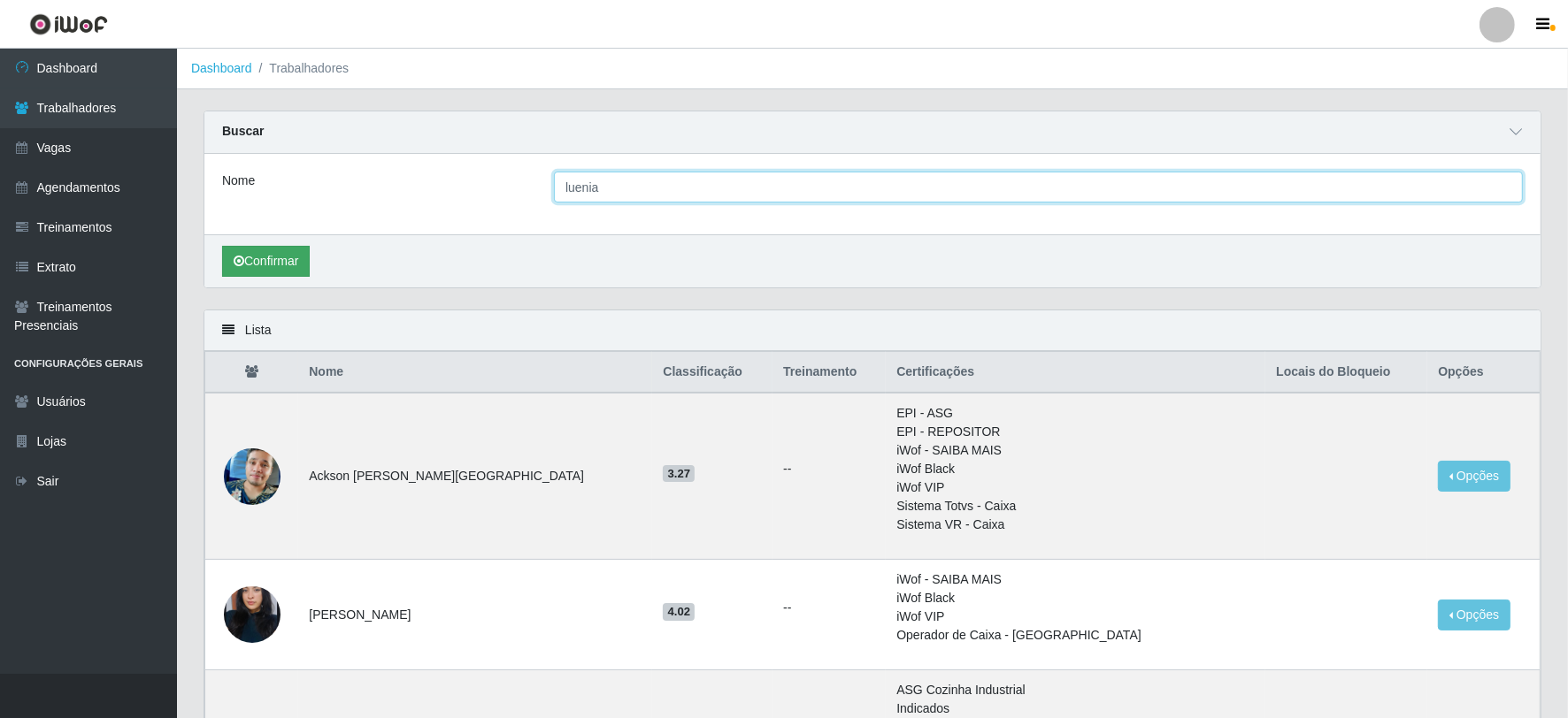
type input "luenia"
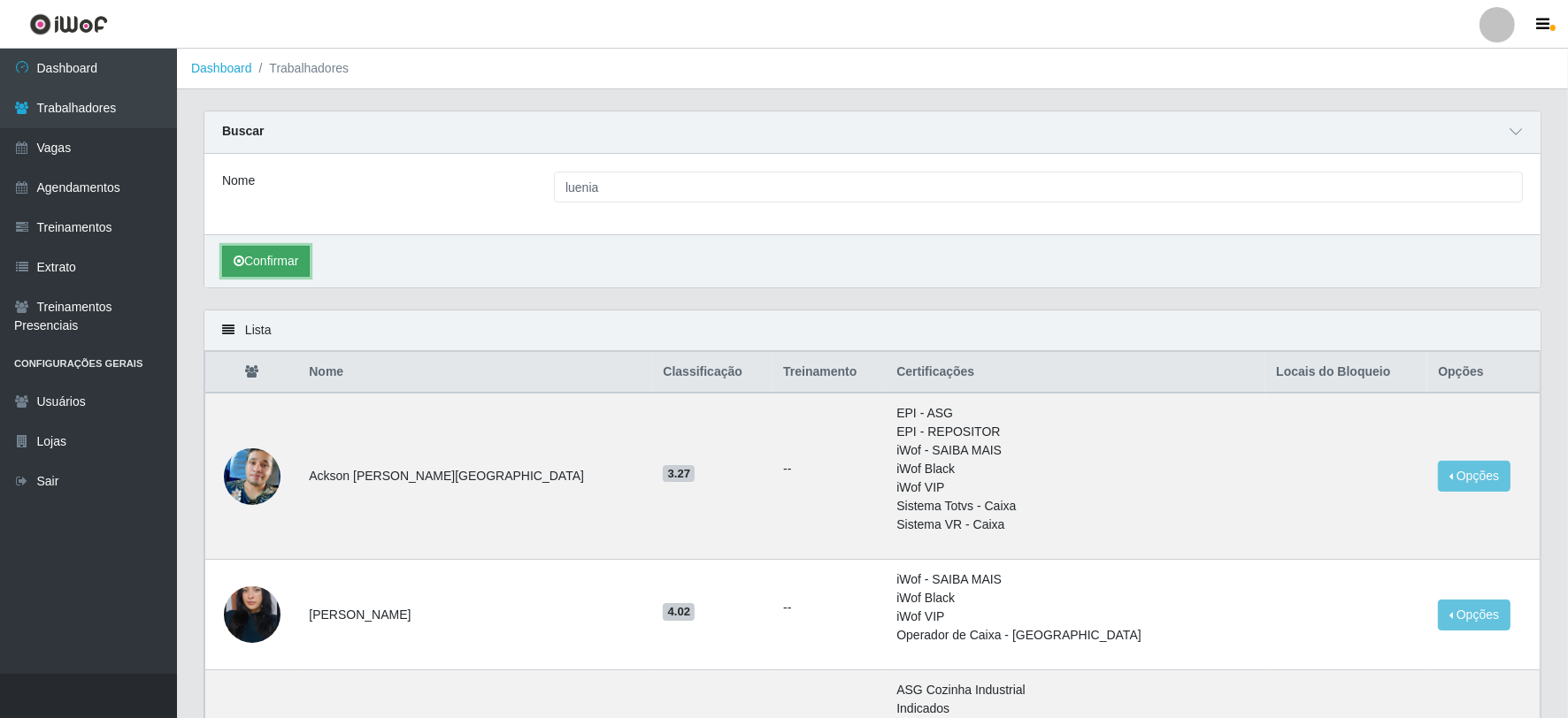
click at [276, 253] on button "Confirmar" at bounding box center [266, 261] width 88 height 31
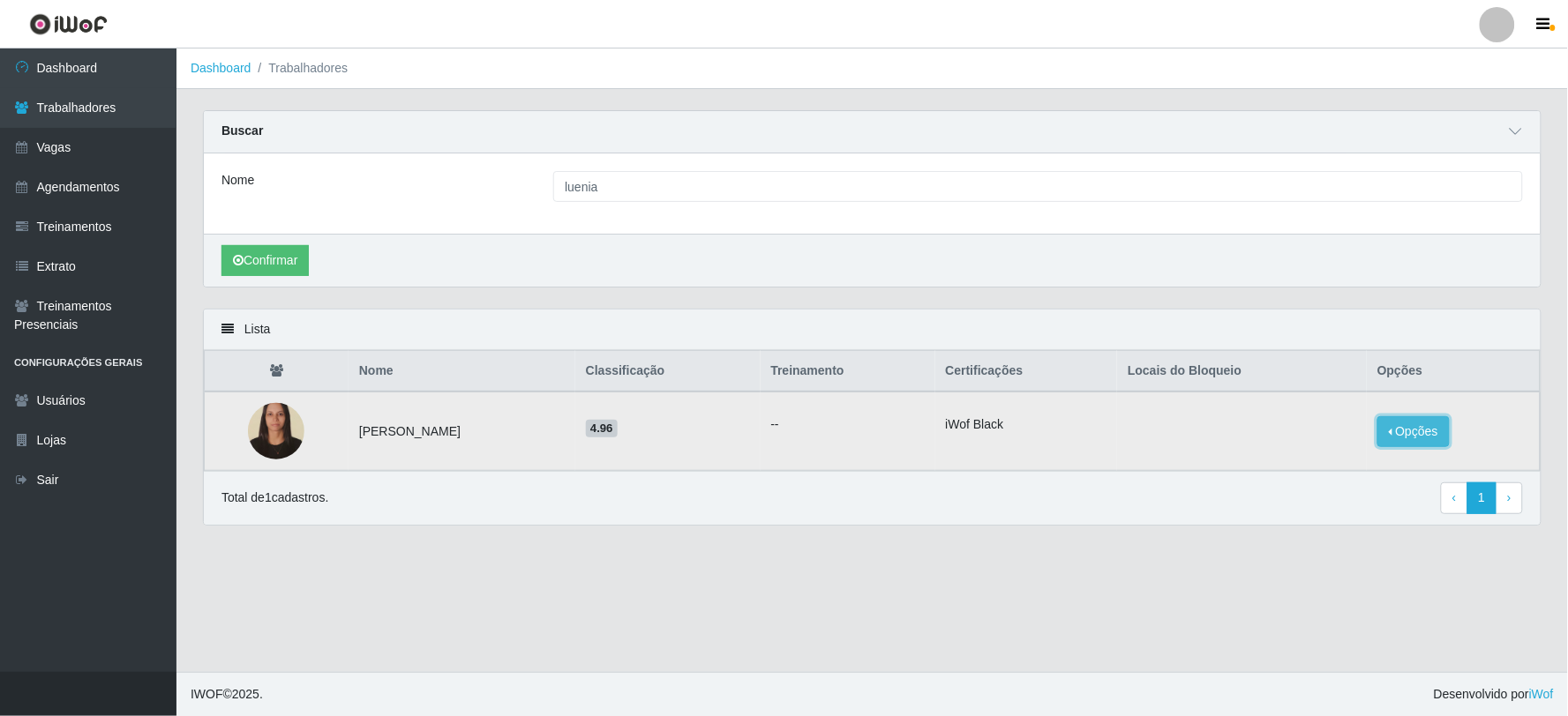
click at [1413, 427] on button "Opções" at bounding box center [1413, 432] width 72 height 31
click at [1325, 406] on button "Bloquear - Empresa" at bounding box center [1303, 411] width 142 height 37
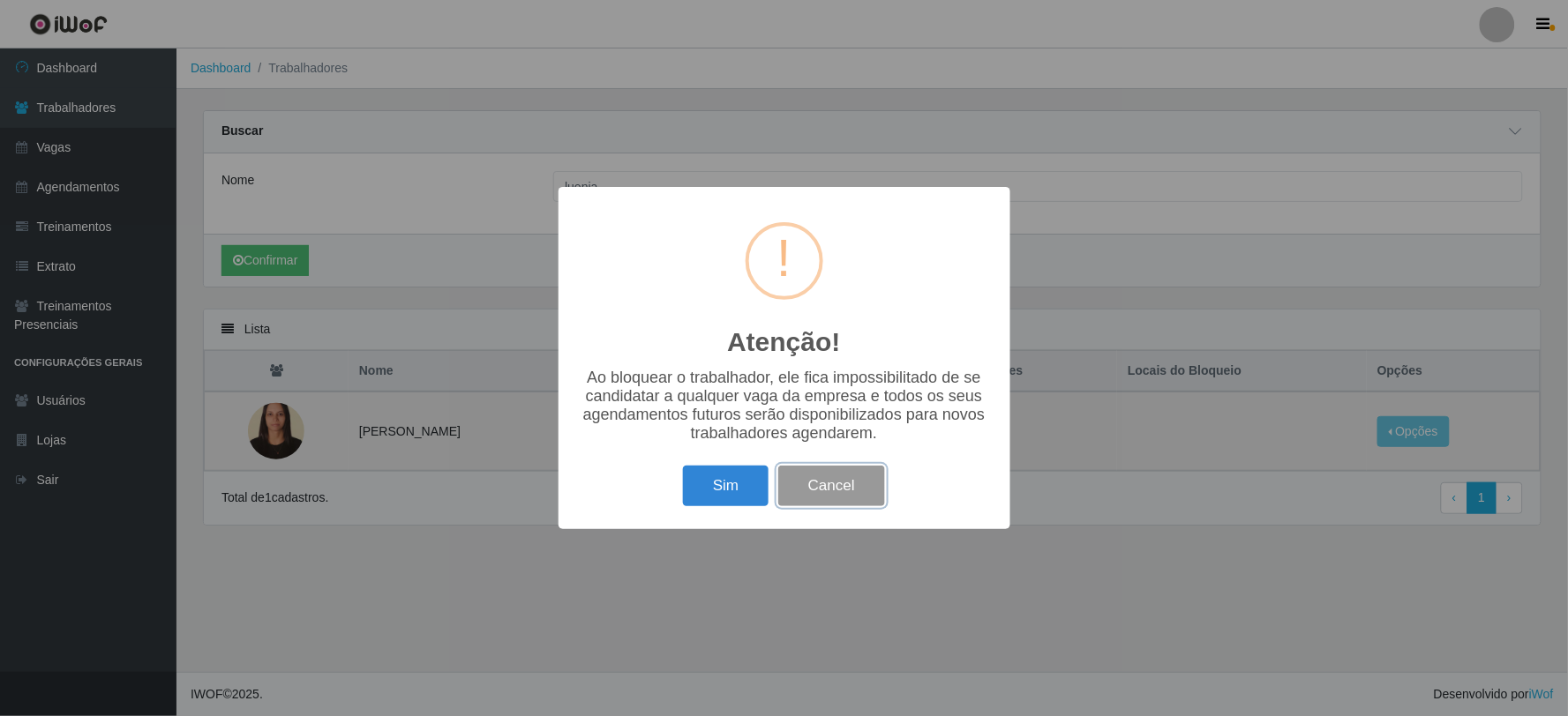
click at [868, 492] on button "Cancel" at bounding box center [832, 485] width 107 height 41
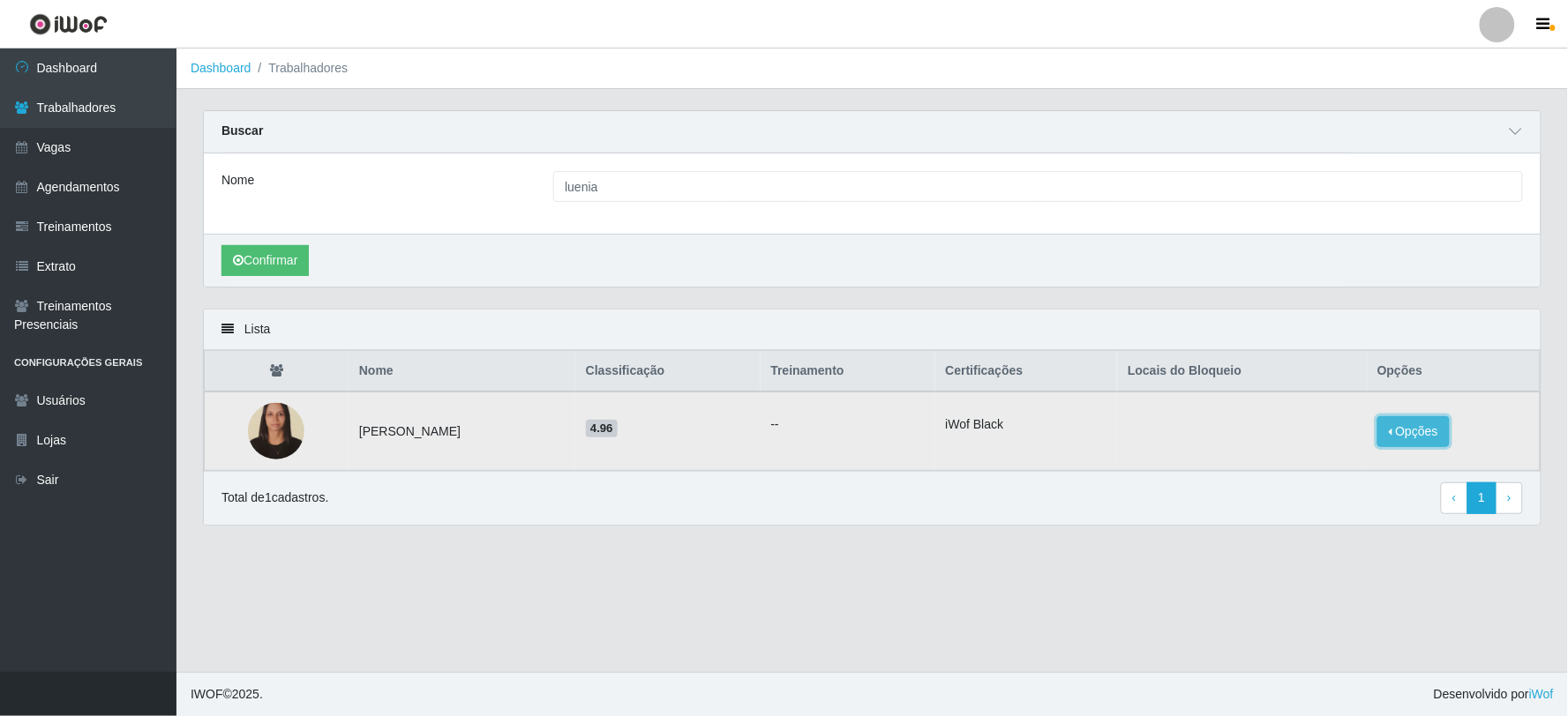
click at [1412, 433] on button "Opções" at bounding box center [1413, 432] width 72 height 31
click at [1298, 450] on button "Bloquear - Loja" at bounding box center [1303, 448] width 142 height 36
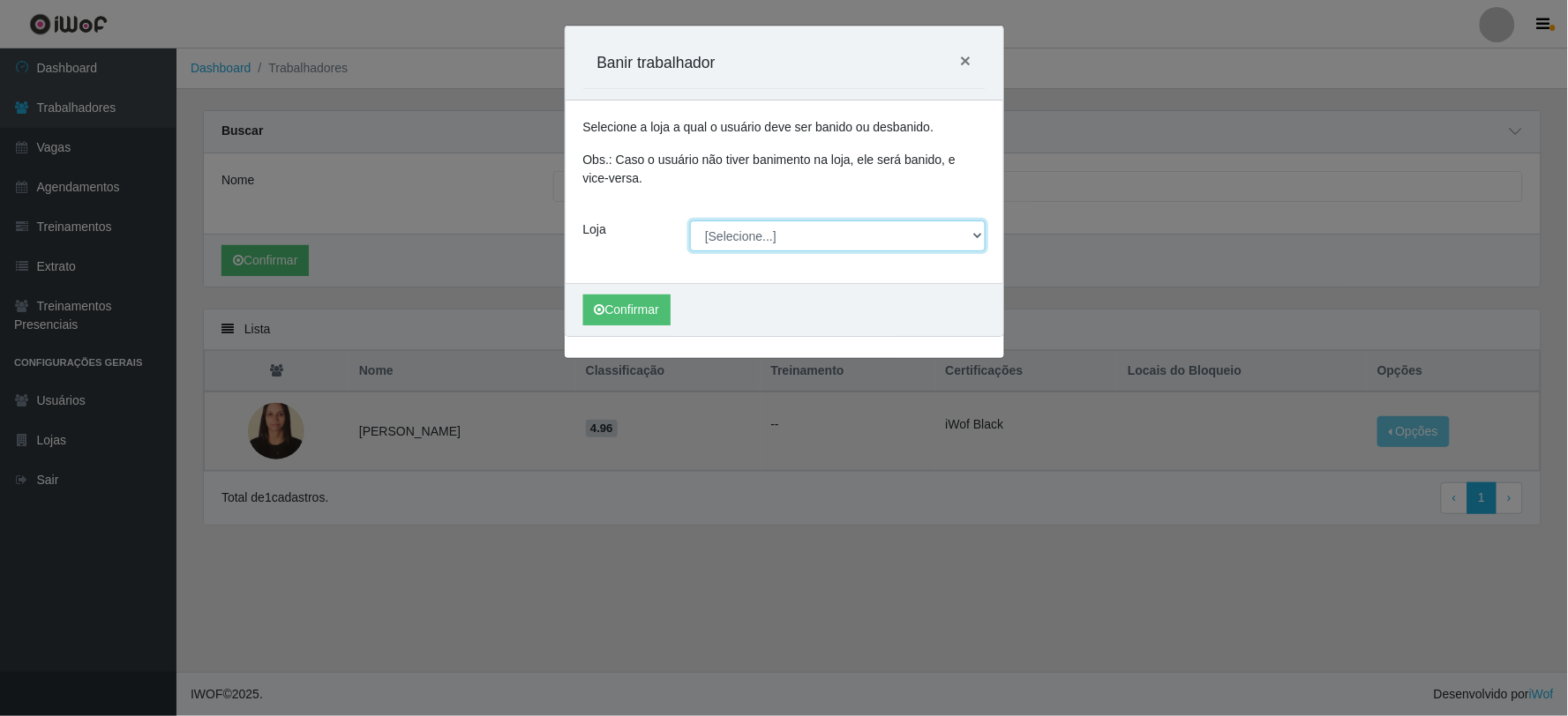
click at [977, 240] on select "[Selecione...] SuperFácil Atacado - Vale do Sol" at bounding box center [837, 235] width 296 height 31
select select "502"
click at [690, 220] on select "[Selecione...] SuperFácil Atacado - Vale do Sol" at bounding box center [837, 235] width 296 height 31
click at [966, 58] on span "×" at bounding box center [964, 60] width 10 height 20
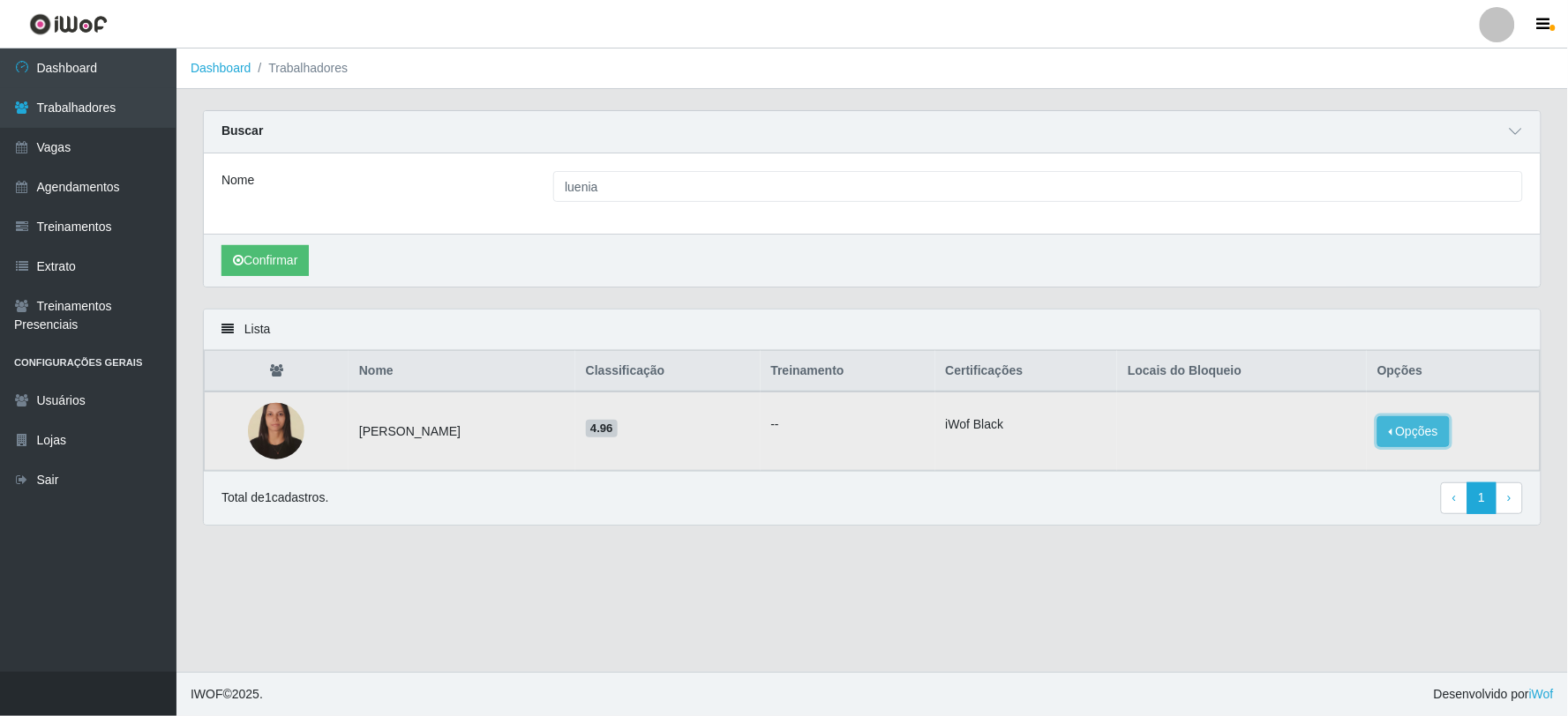
click at [1405, 427] on button "Opções" at bounding box center [1413, 432] width 72 height 31
click at [1306, 411] on button "Bloquear - Empresa" at bounding box center [1303, 411] width 142 height 37
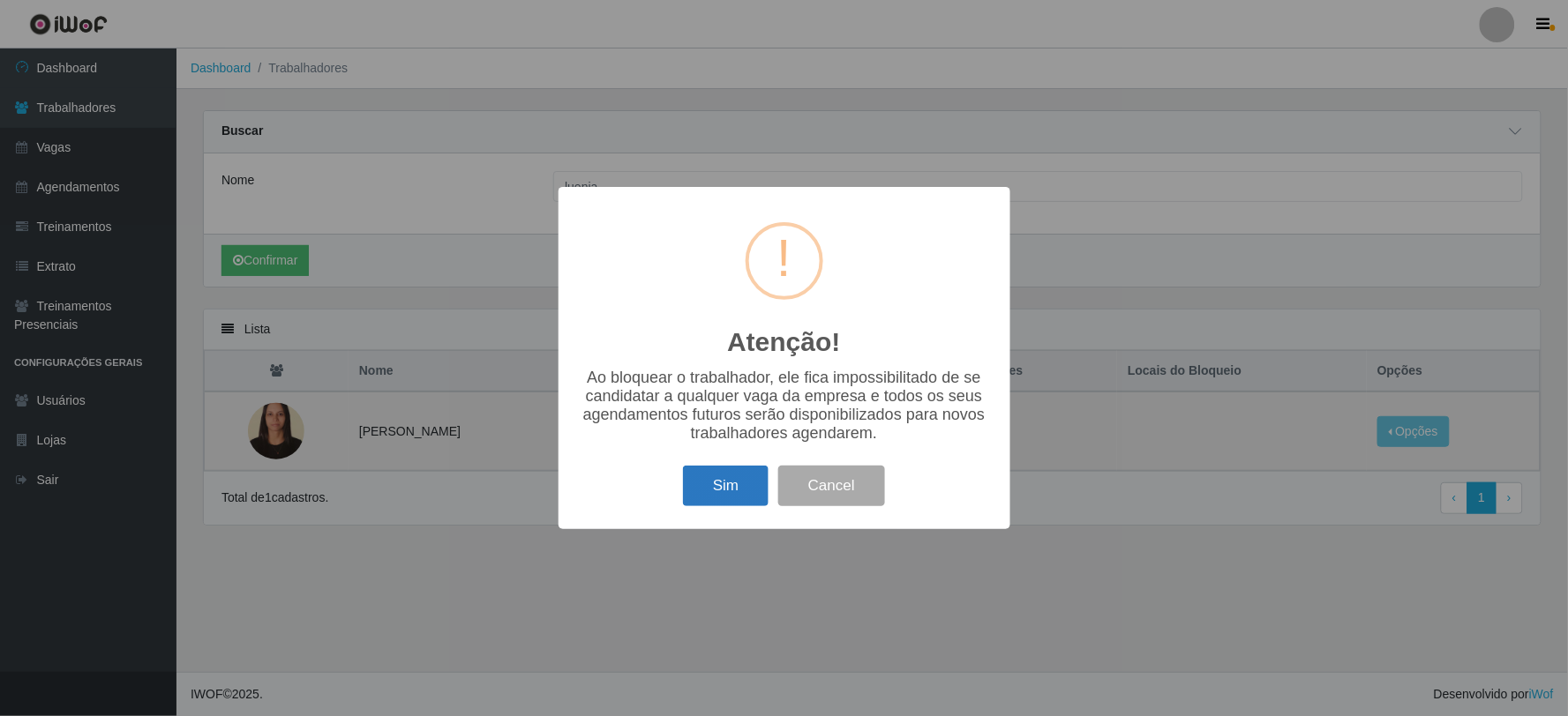
click at [734, 500] on button "Sim" at bounding box center [726, 485] width 86 height 41
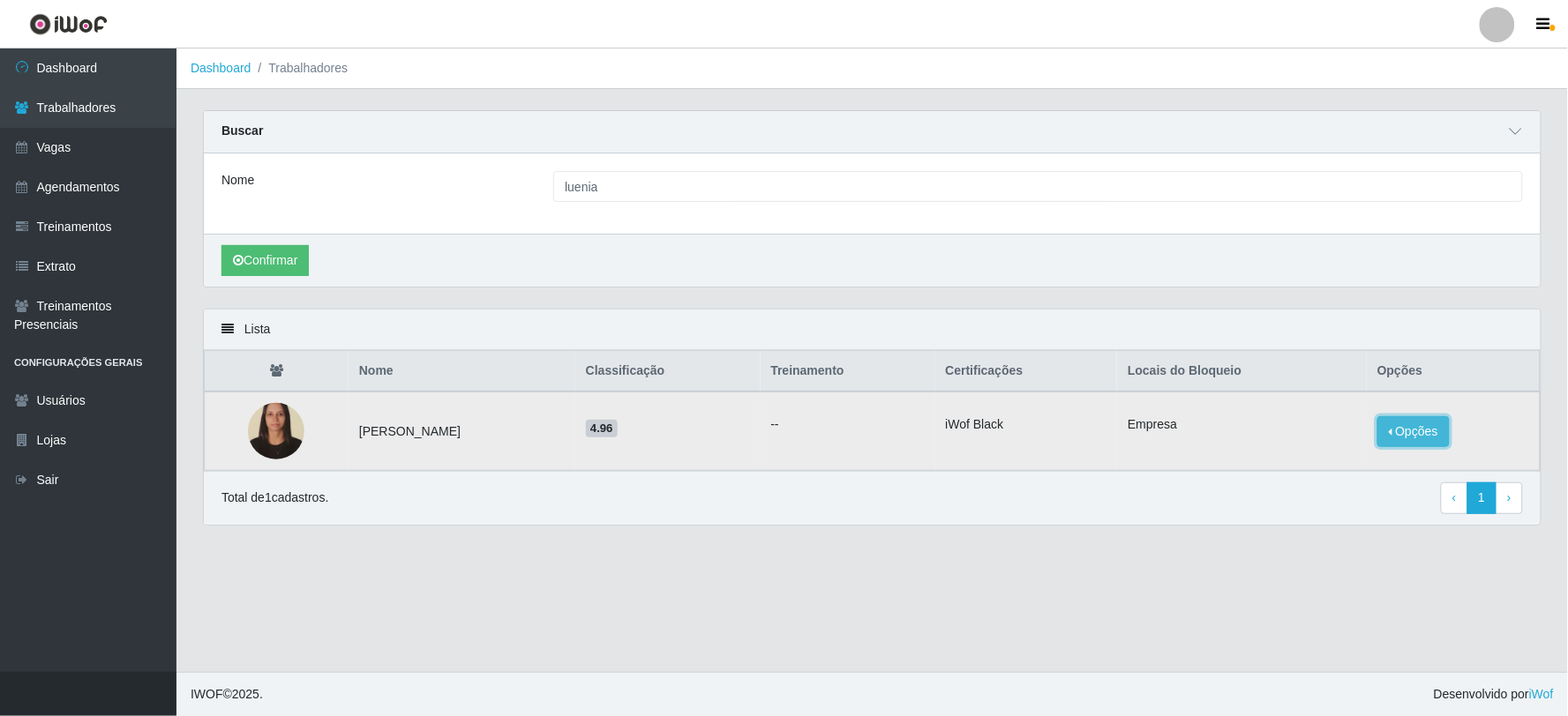
click at [1397, 440] on button "Opções" at bounding box center [1413, 432] width 72 height 31
click at [1303, 452] on button "Bloquear - Loja" at bounding box center [1292, 447] width 162 height 36
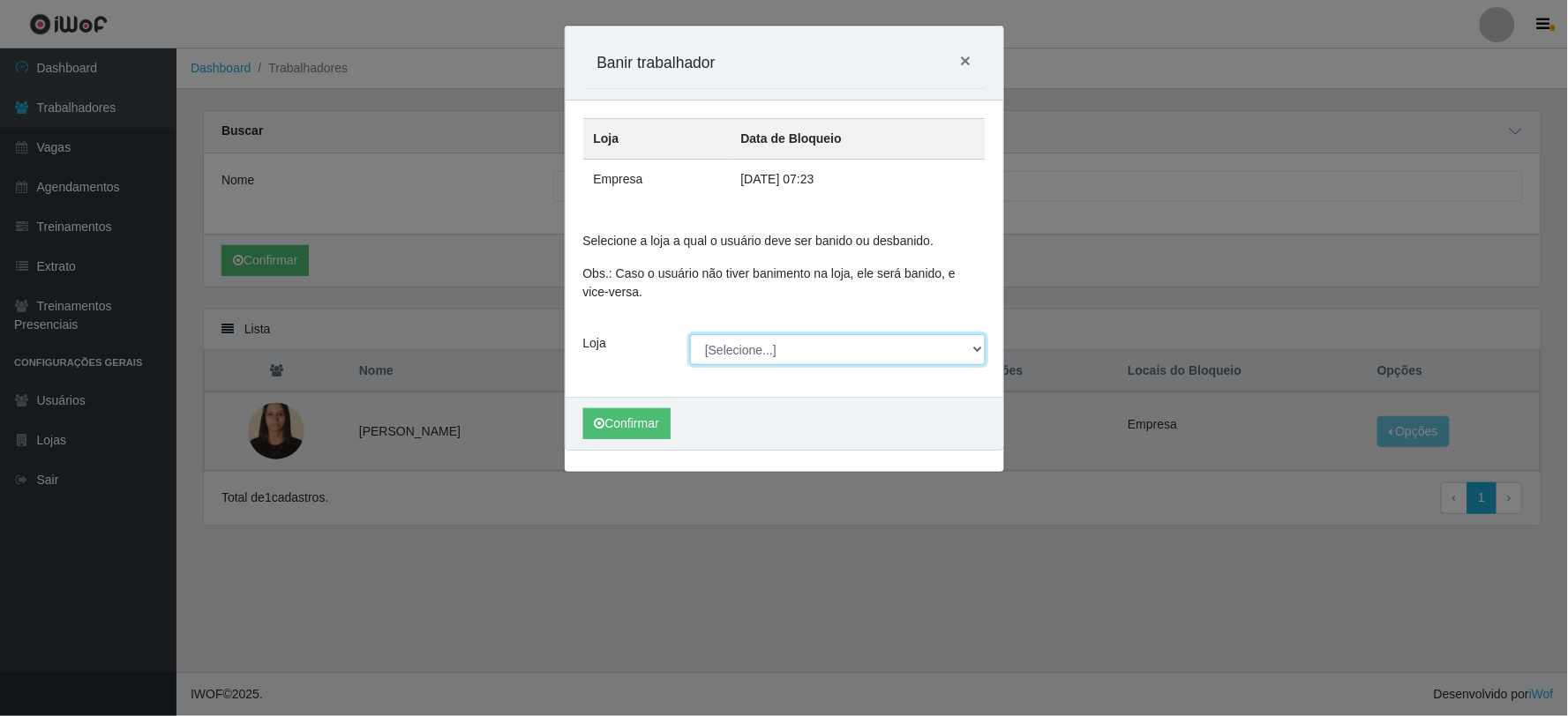
click at [791, 355] on select "[Selecione...] SuperFácil Atacado - Vale do Sol" at bounding box center [837, 350] width 296 height 31
select select "502"
click at [690, 335] on select "[Selecione...] SuperFácil Atacado - Vale do Sol" at bounding box center [837, 350] width 296 height 31
click at [641, 424] on button "Confirmar" at bounding box center [627, 423] width 88 height 31
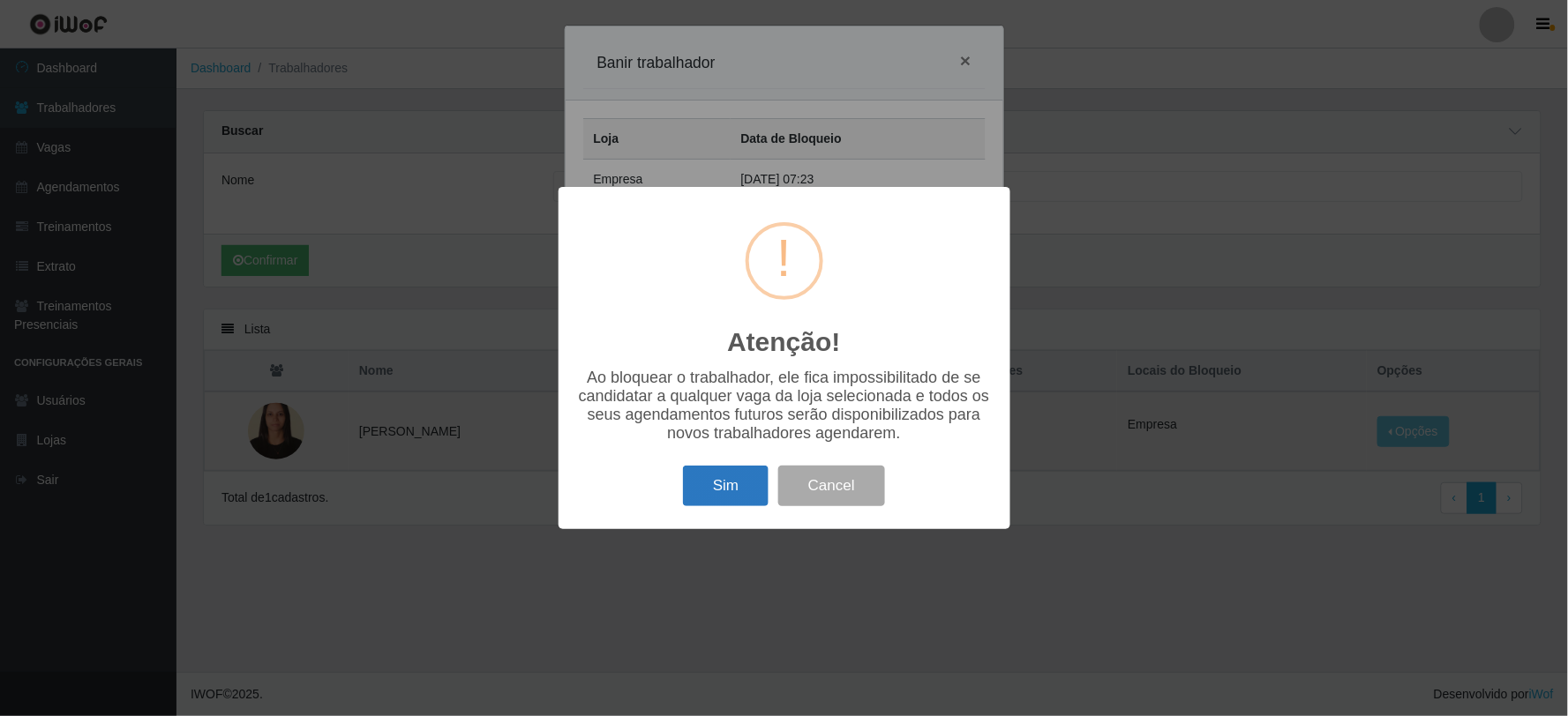
click at [736, 479] on button "Sim" at bounding box center [726, 485] width 86 height 41
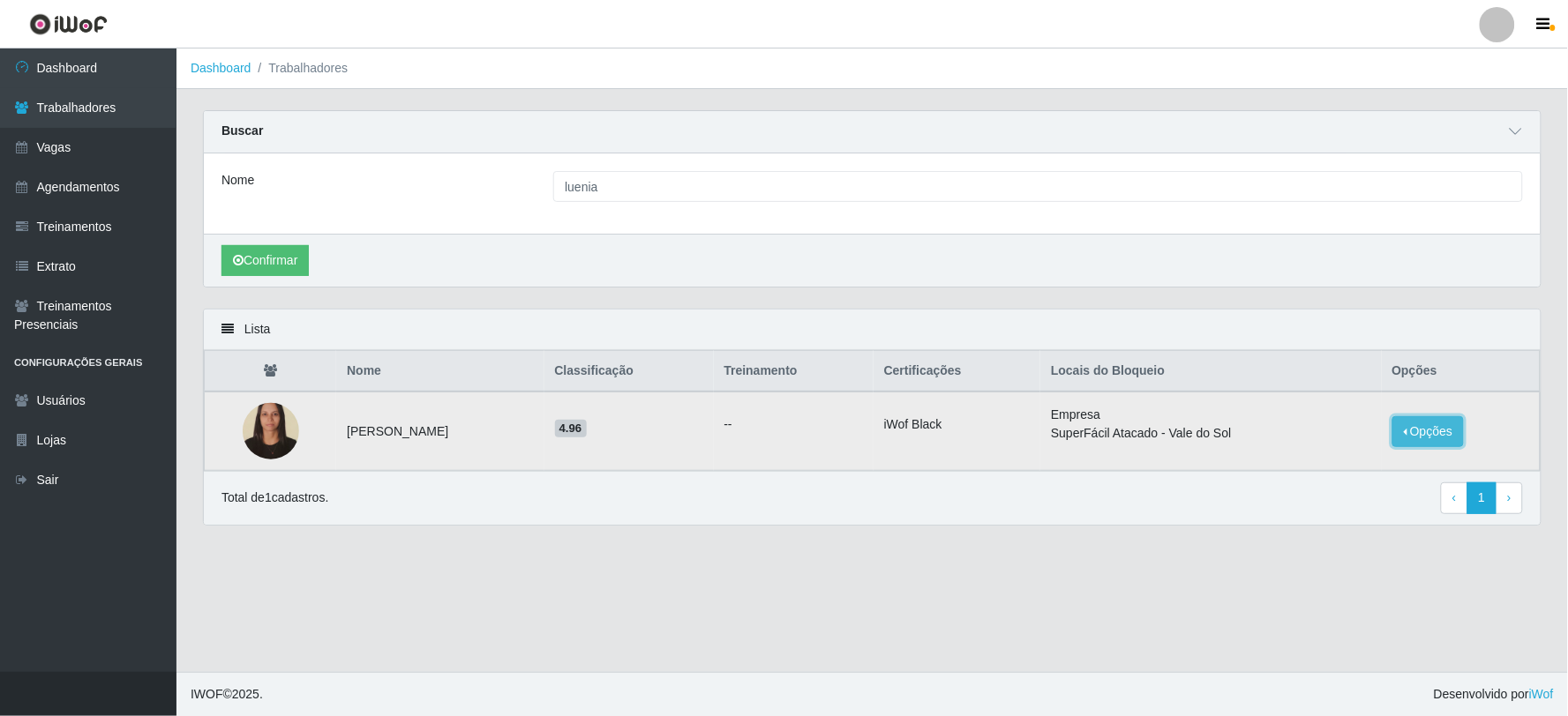
click at [1414, 428] on button "Opções" at bounding box center [1428, 432] width 72 height 31
click at [1281, 513] on div "Total de 1 cadastros. ‹ Previous 1 › Next" at bounding box center [872, 498] width 1301 height 31
click at [80, 99] on link "Trabalhadores" at bounding box center [88, 108] width 176 height 40
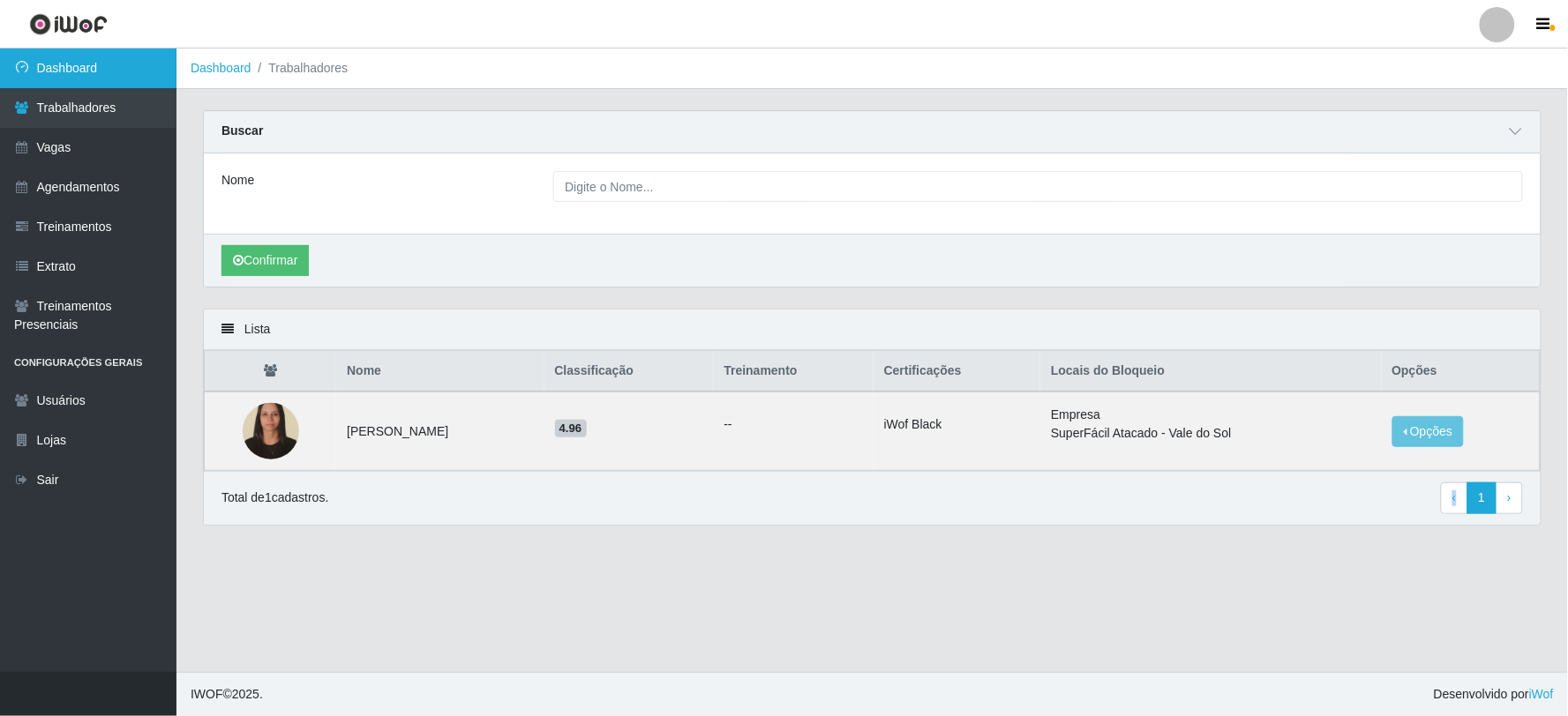
click at [81, 71] on link "Dashboard" at bounding box center [88, 69] width 176 height 40
